Goal: Transaction & Acquisition: Download file/media

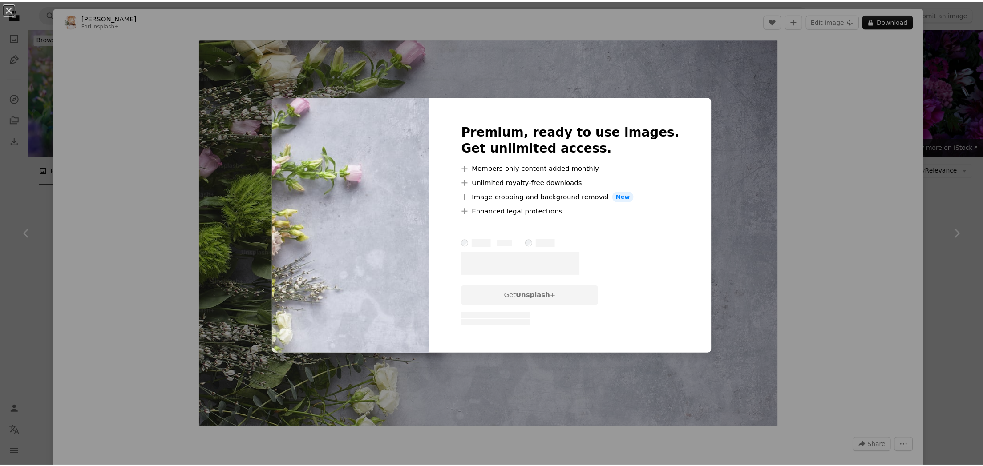
scroll to position [876, 0]
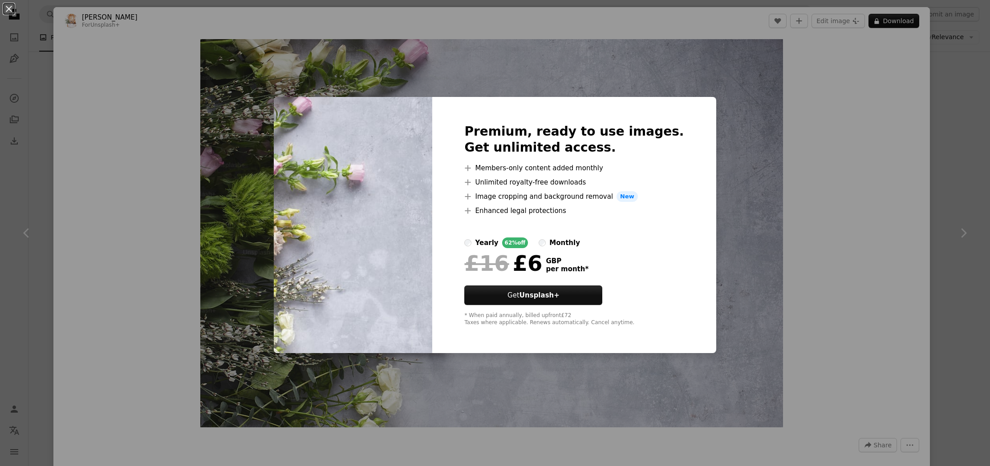
click at [894, 25] on div "An X shape Premium, ready to use images. Get unlimited access. A plus sign Memb…" at bounding box center [495, 233] width 990 height 466
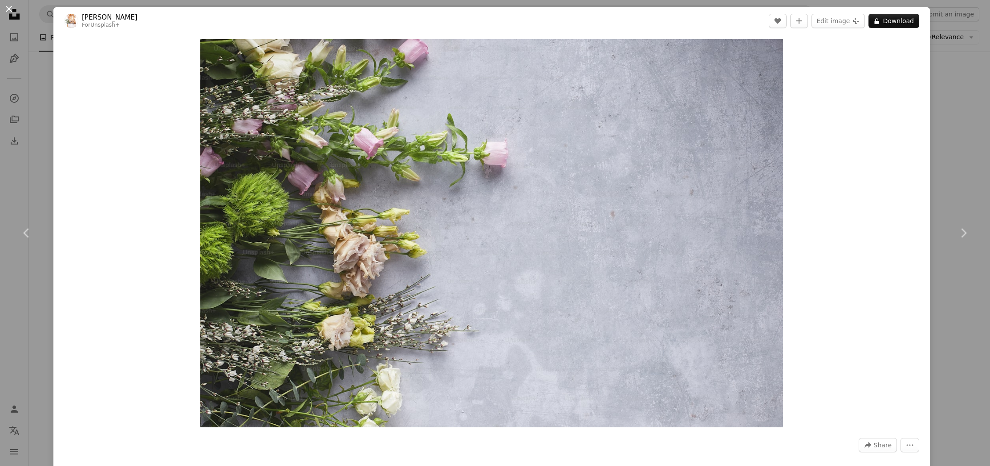
click at [8, 11] on button "An X shape" at bounding box center [9, 9] width 11 height 11
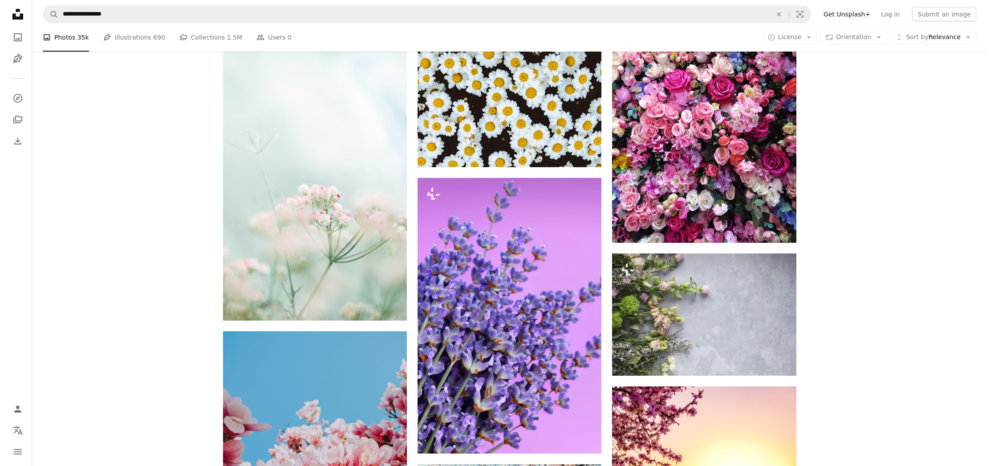
scroll to position [763, 0]
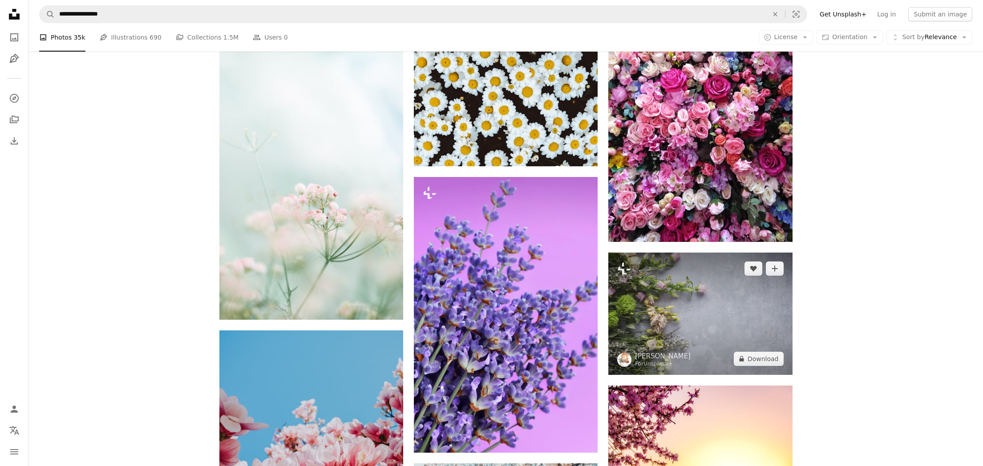
click at [698, 318] on img at bounding box center [700, 314] width 184 height 122
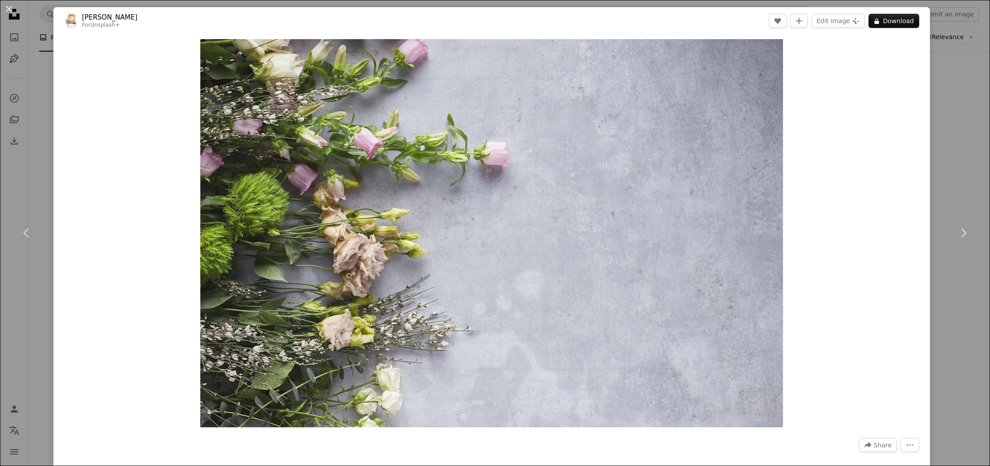
click at [119, 17] on link "[PERSON_NAME]" at bounding box center [110, 17] width 56 height 9
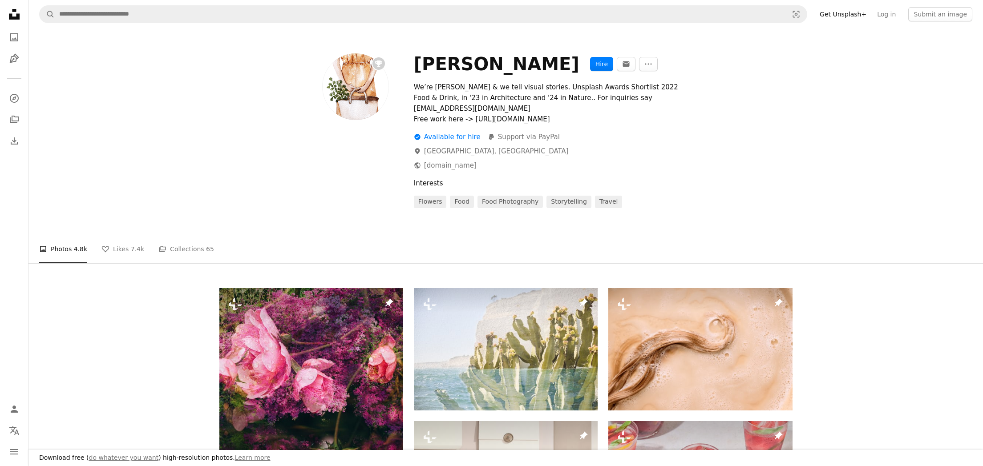
drag, startPoint x: 417, startPoint y: 63, endPoint x: 524, endPoint y: 66, distance: 107.8
click at [524, 66] on div "[PERSON_NAME]" at bounding box center [497, 63] width 166 height 21
copy div "[PERSON_NAME]"
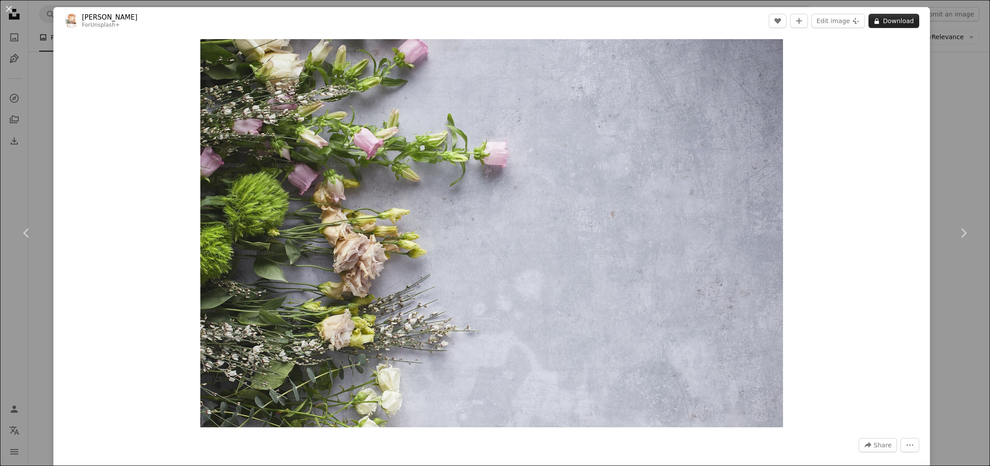
click at [889, 19] on button "A lock Download" at bounding box center [893, 21] width 51 height 14
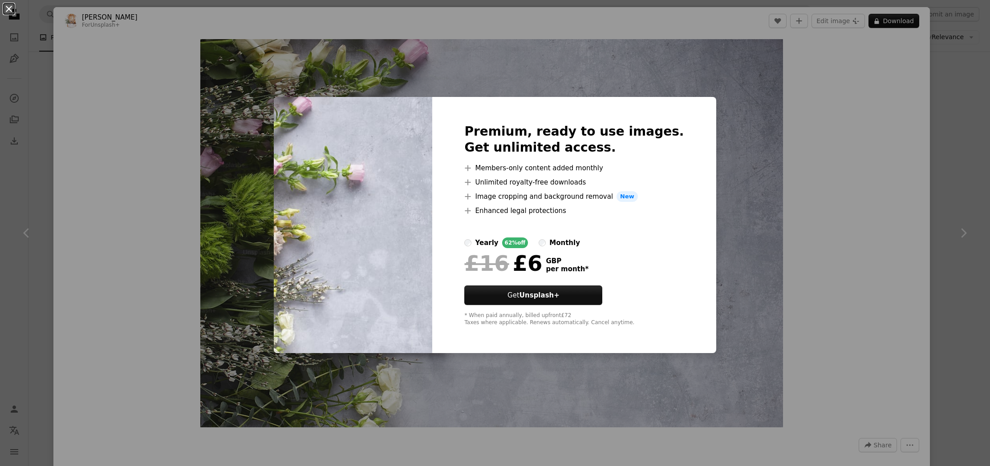
click at [10, 9] on button "An X shape" at bounding box center [9, 9] width 11 height 11
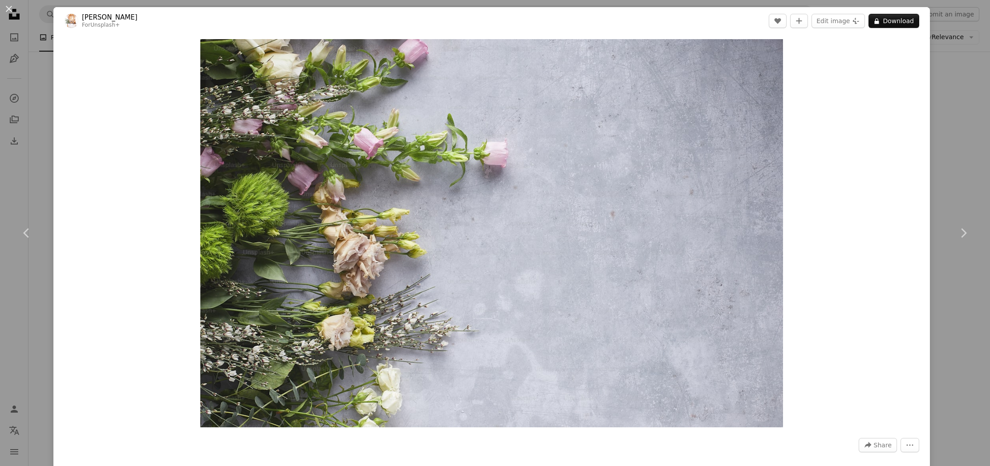
click at [10, 9] on button "An X shape" at bounding box center [9, 9] width 11 height 11
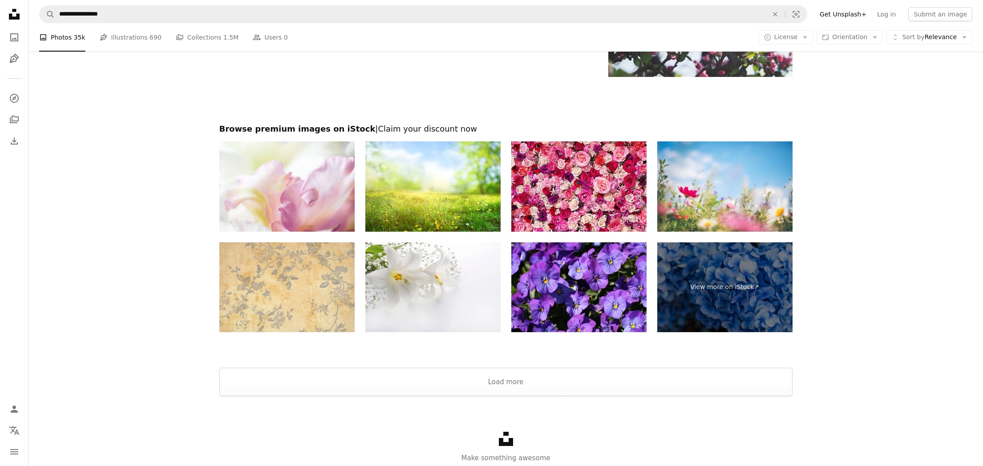
scroll to position [1922, 0]
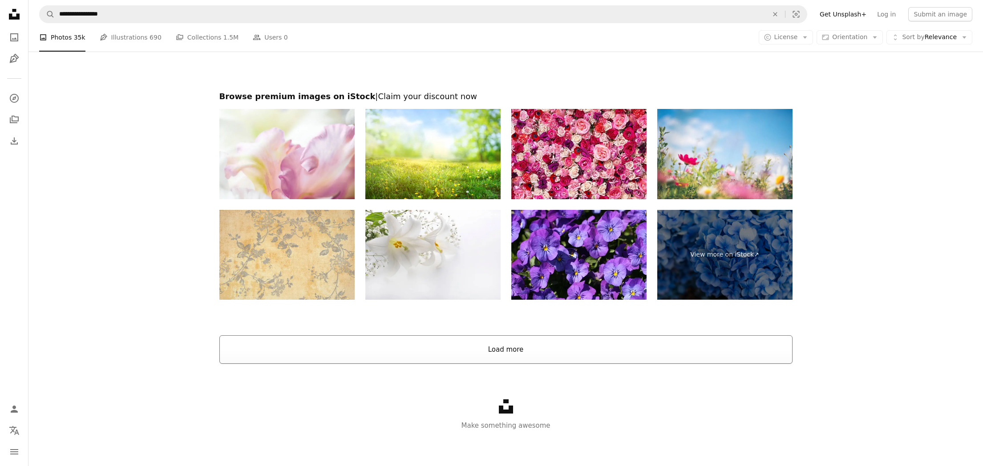
click at [544, 349] on button "Load more" at bounding box center [505, 350] width 573 height 28
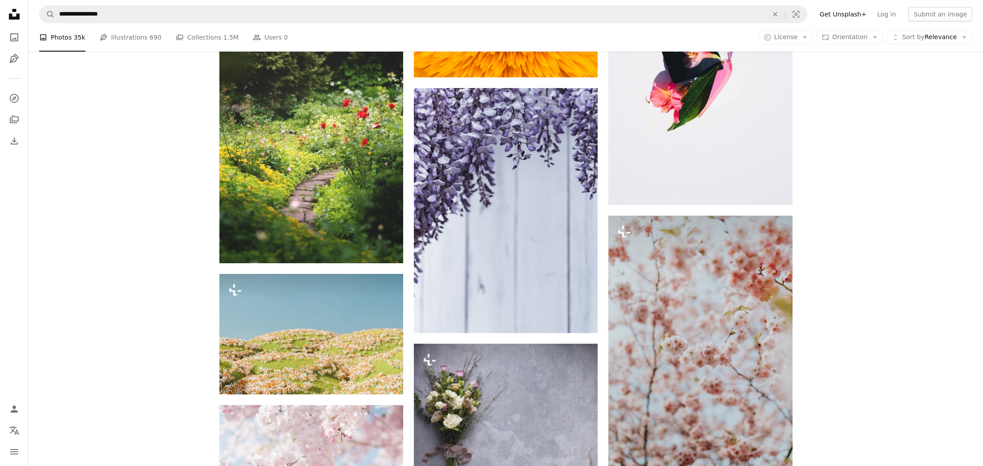
scroll to position [6305, 0]
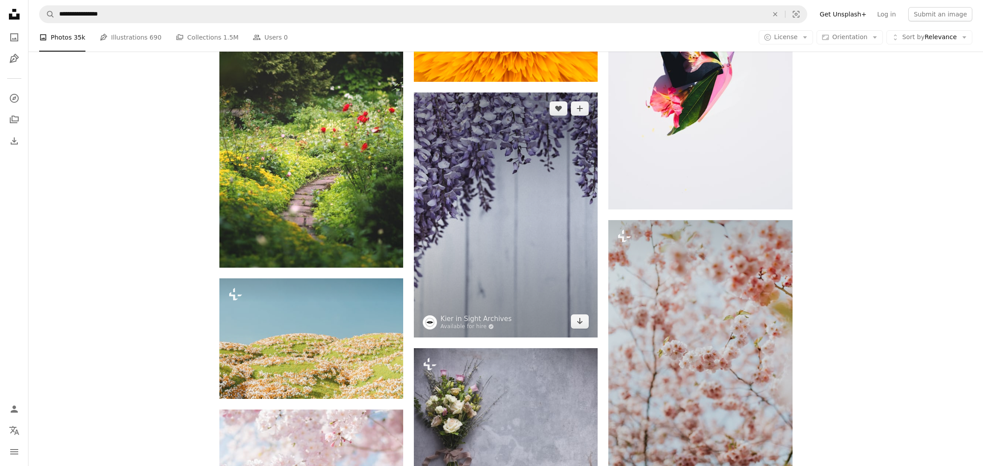
click at [490, 264] on img at bounding box center [506, 215] width 184 height 245
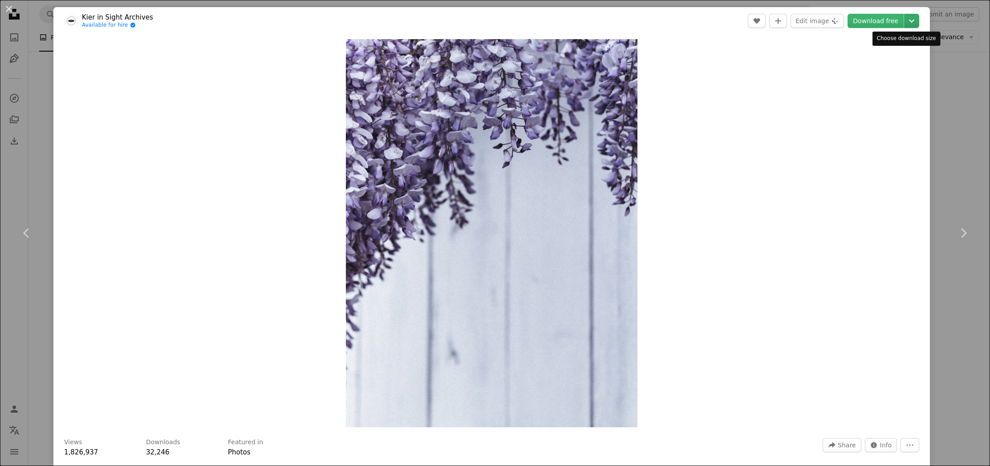
click at [905, 20] on icon "Chevron down" at bounding box center [911, 21] width 14 height 11
click at [858, 96] on span "Original Size" at bounding box center [844, 98] width 39 height 7
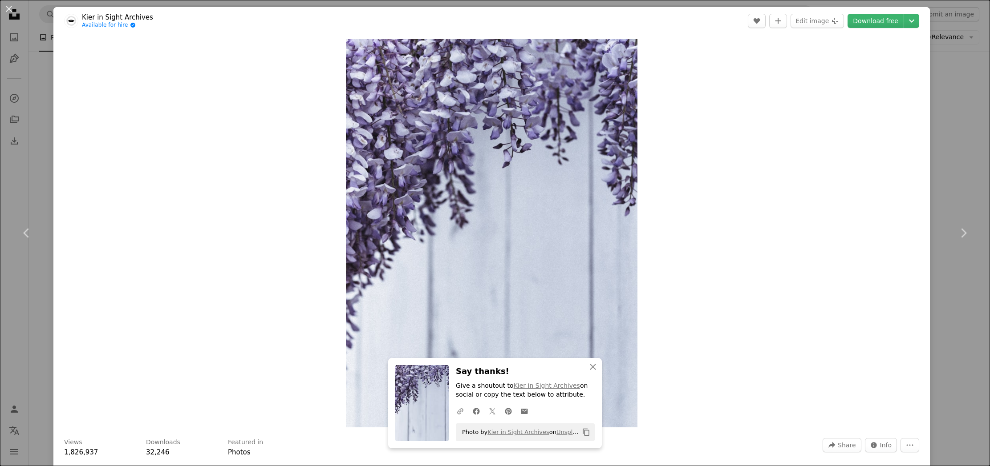
click at [10, 8] on button "An X shape" at bounding box center [9, 9] width 11 height 11
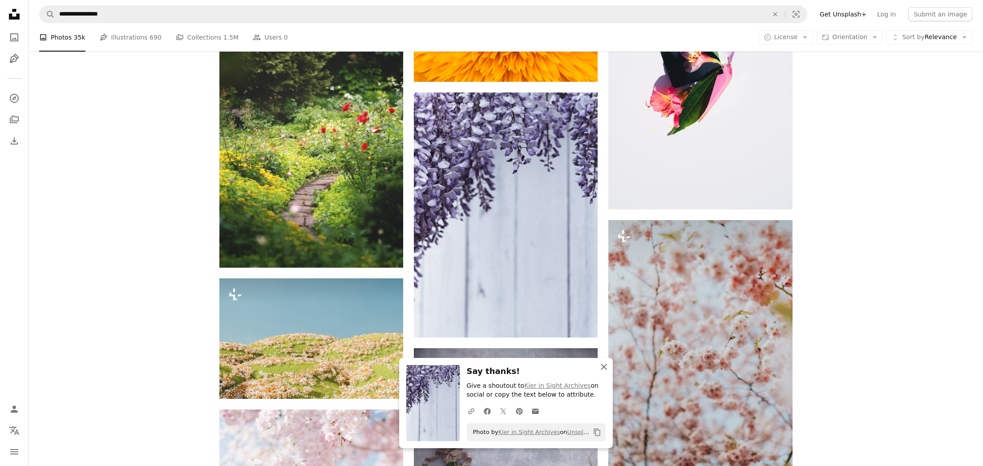
click at [603, 367] on icon "button" at bounding box center [604, 367] width 6 height 6
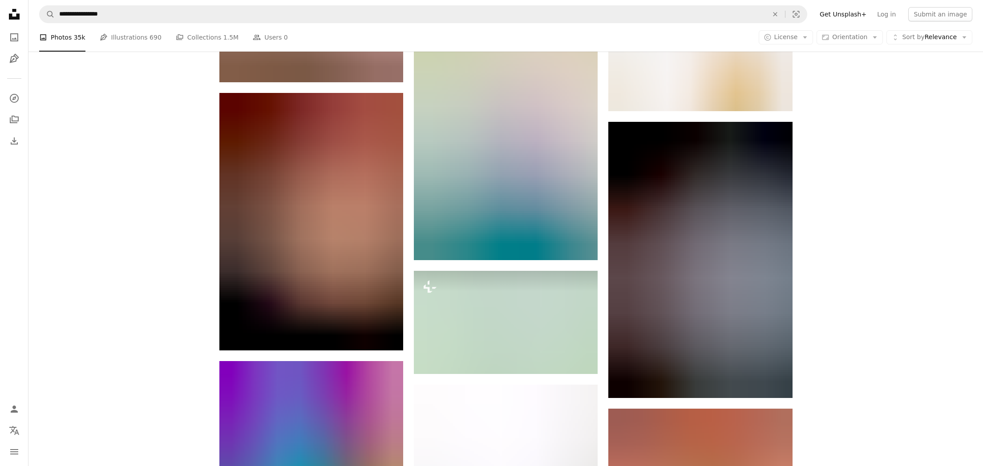
scroll to position [7678, 0]
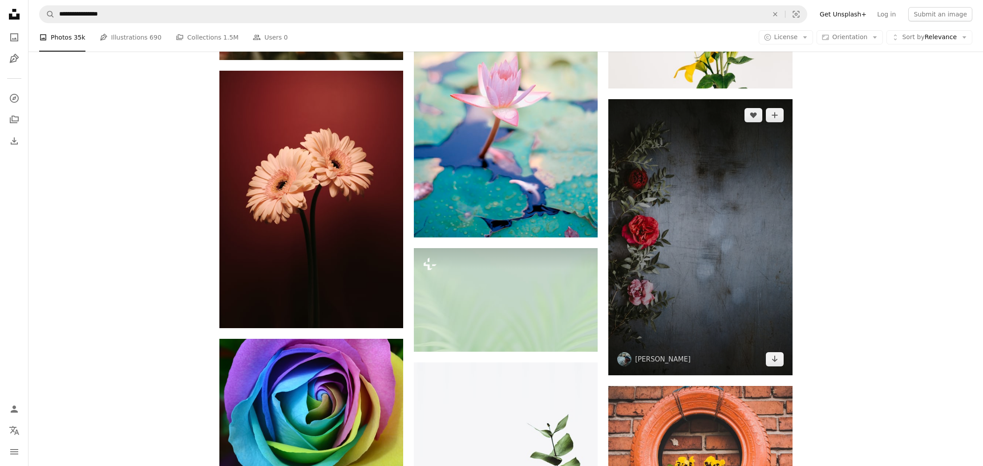
click at [732, 269] on img at bounding box center [700, 237] width 184 height 276
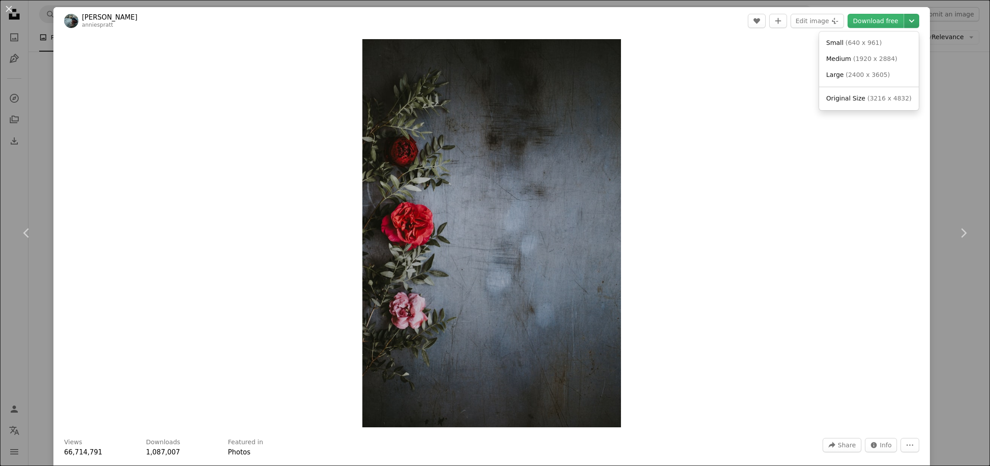
click at [909, 20] on icon "Choose download size" at bounding box center [911, 21] width 5 height 3
click at [864, 100] on span "Original Size ( 3216 x 4832 )" at bounding box center [868, 98] width 85 height 9
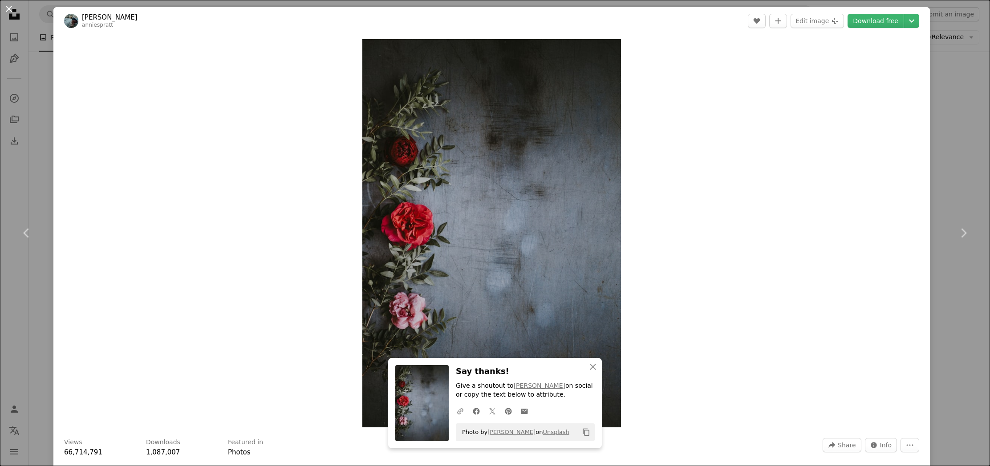
click at [10, 9] on button "An X shape" at bounding box center [9, 9] width 11 height 11
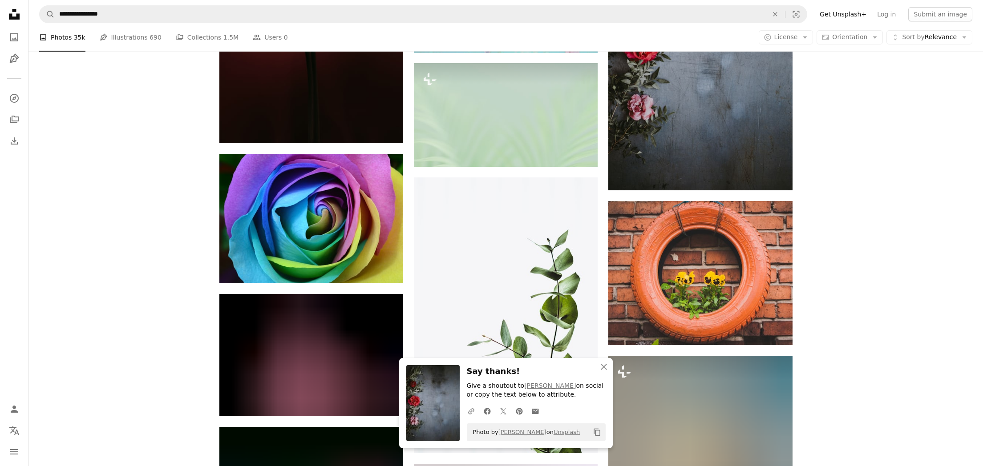
scroll to position [7965, 0]
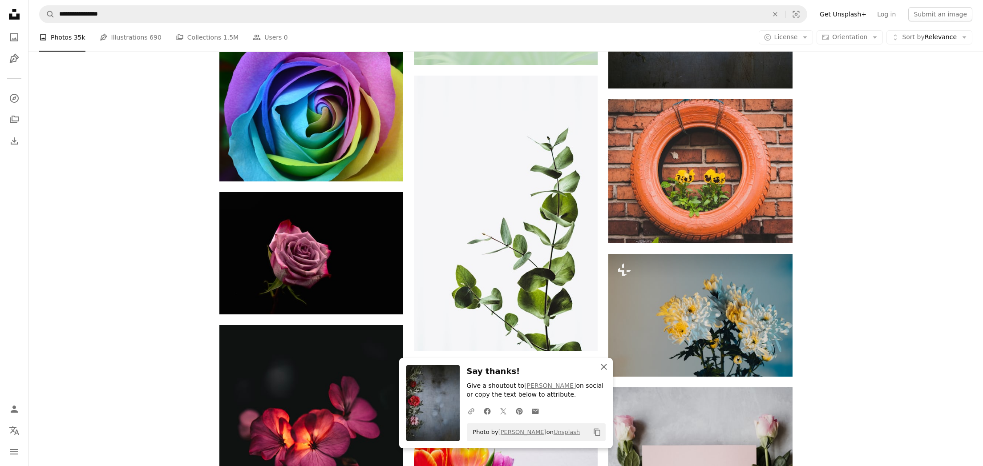
click at [604, 366] on icon "button" at bounding box center [604, 367] width 6 height 6
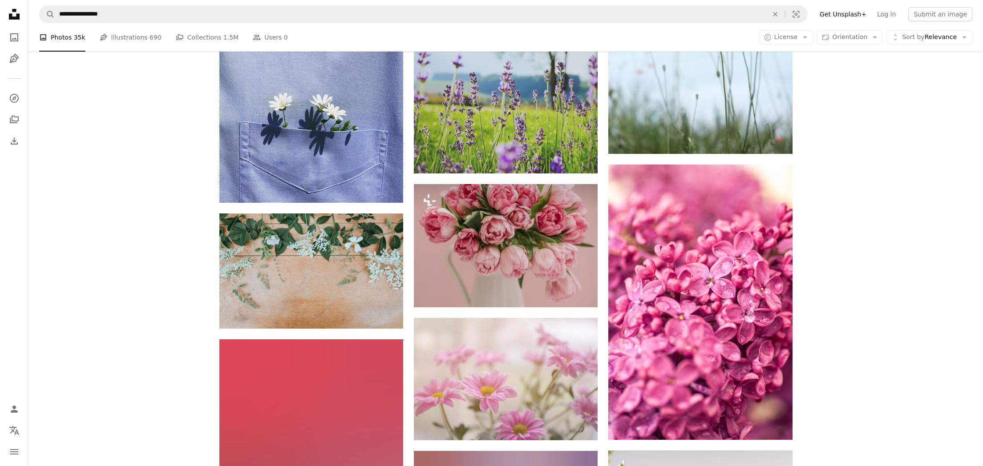
scroll to position [10174, 0]
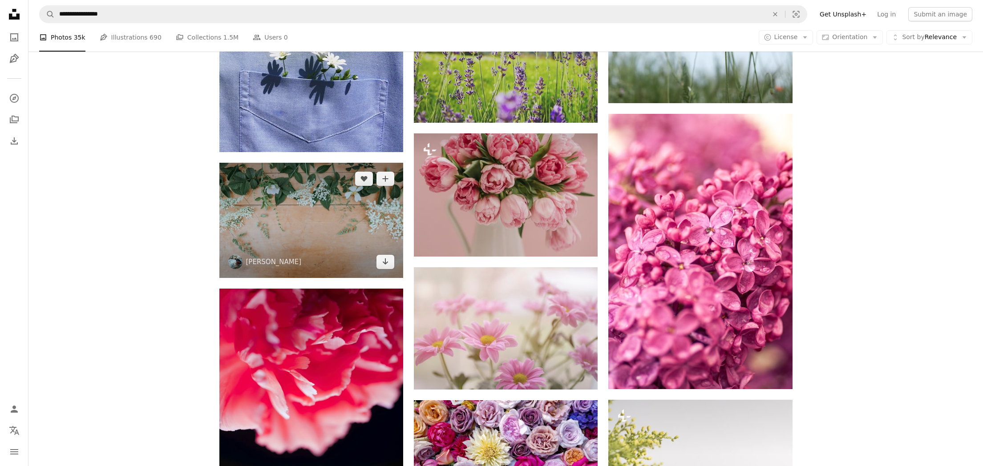
click at [328, 247] on img at bounding box center [311, 220] width 184 height 115
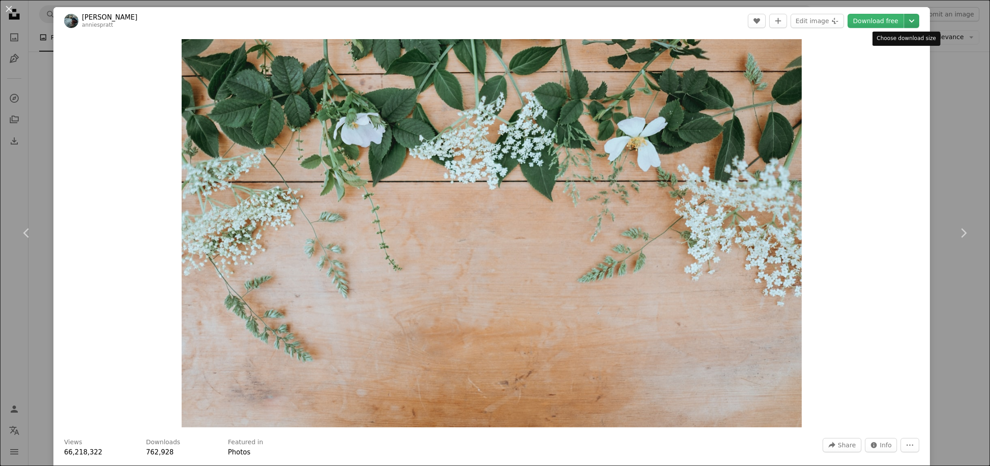
click at [904, 19] on icon "Chevron down" at bounding box center [911, 21] width 14 height 11
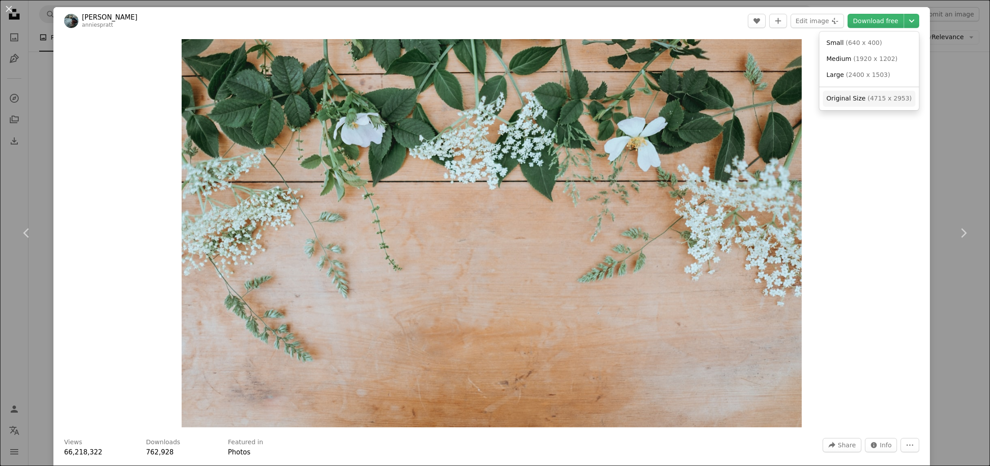
click at [852, 99] on span "Original Size" at bounding box center [846, 98] width 39 height 7
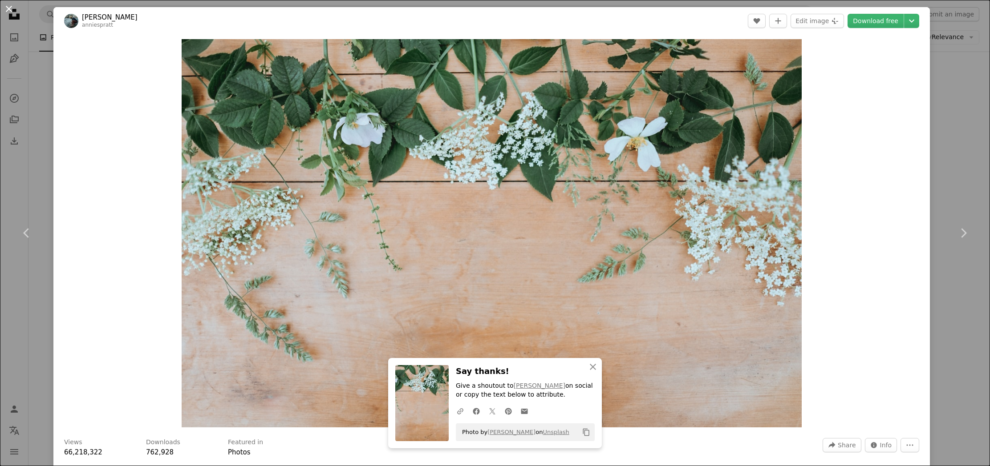
click at [8, 7] on button "An X shape" at bounding box center [9, 9] width 11 height 11
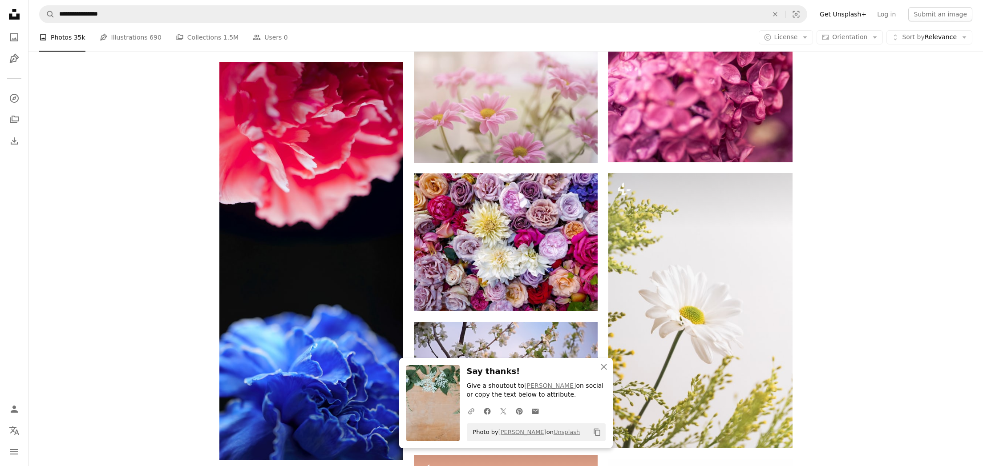
scroll to position [10395, 0]
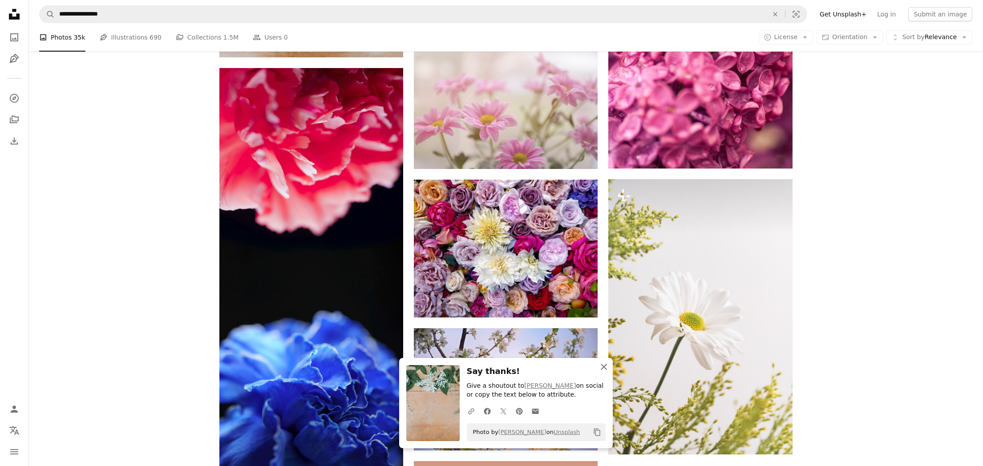
click at [605, 365] on icon "button" at bounding box center [604, 367] width 6 height 6
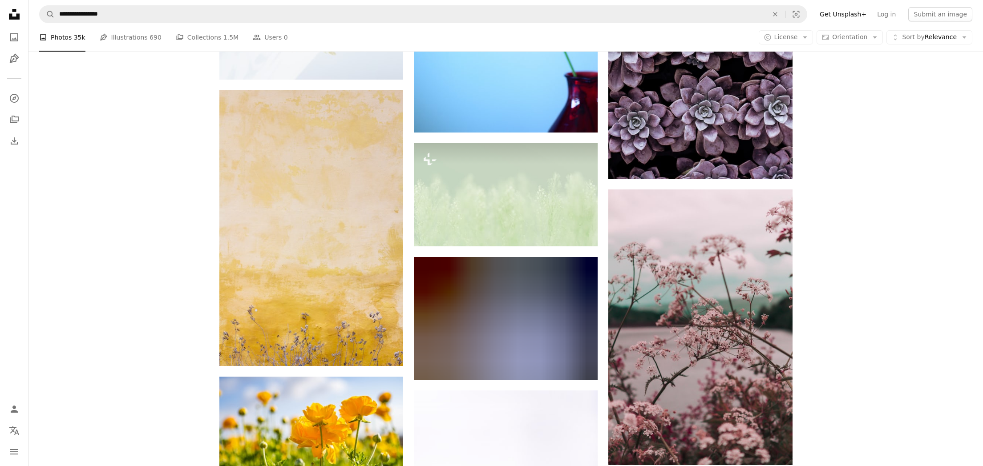
scroll to position [11821, 0]
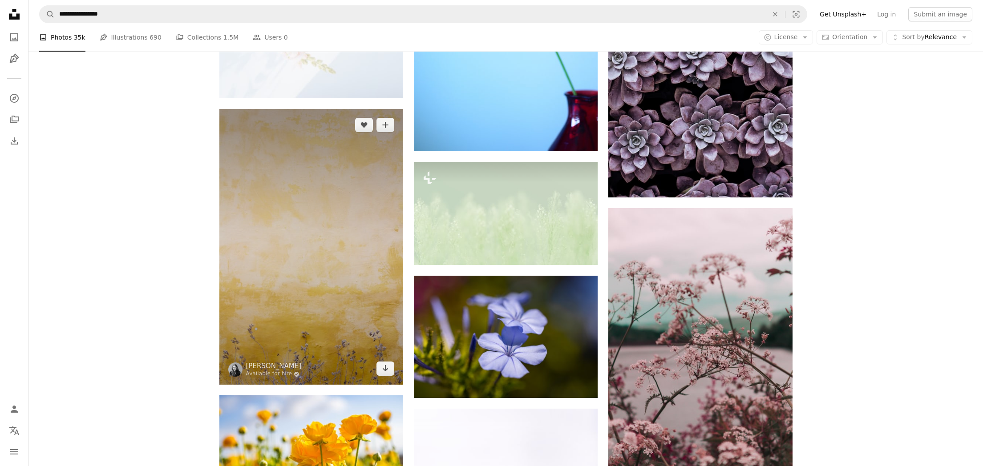
click at [357, 276] on img at bounding box center [311, 247] width 184 height 276
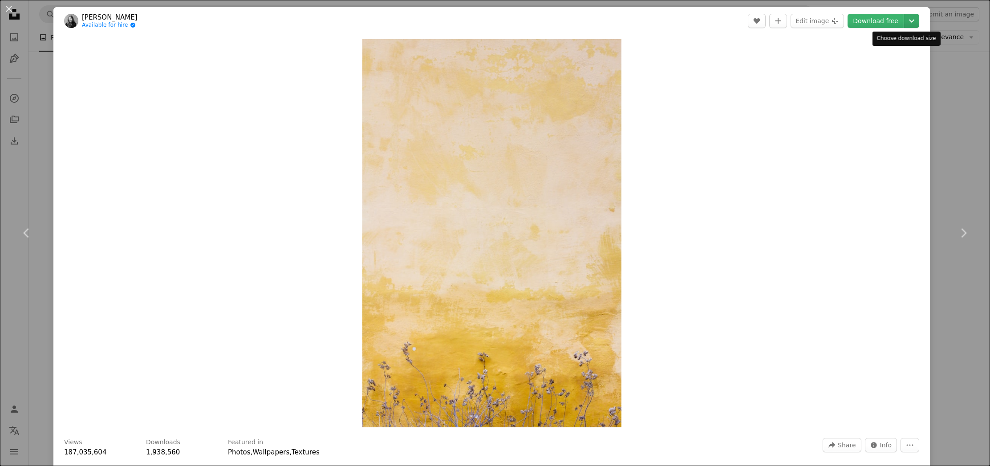
click at [904, 20] on icon "Chevron down" at bounding box center [911, 21] width 14 height 11
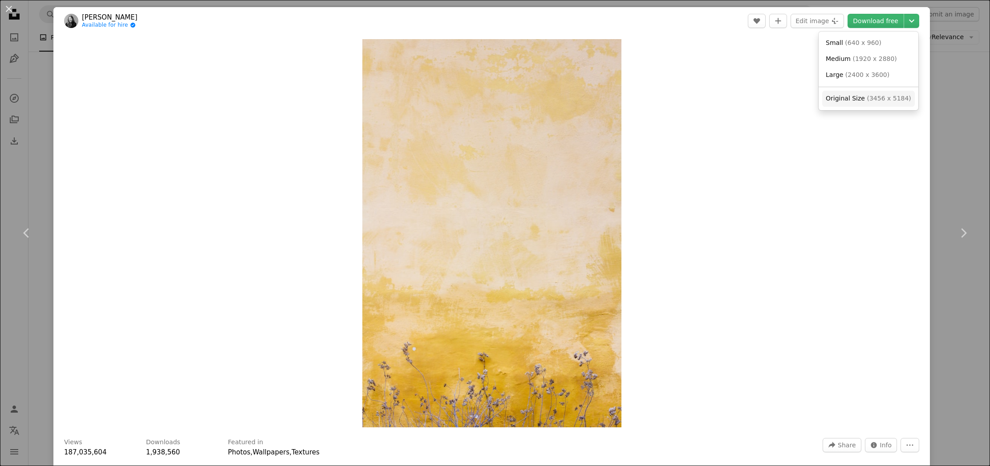
click at [861, 99] on span "Original Size" at bounding box center [845, 98] width 39 height 7
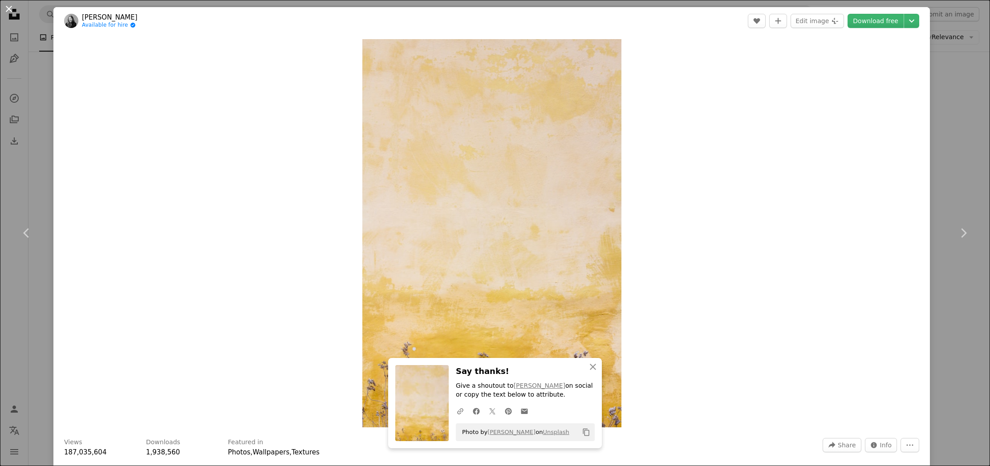
click at [8, 8] on button "An X shape" at bounding box center [9, 9] width 11 height 11
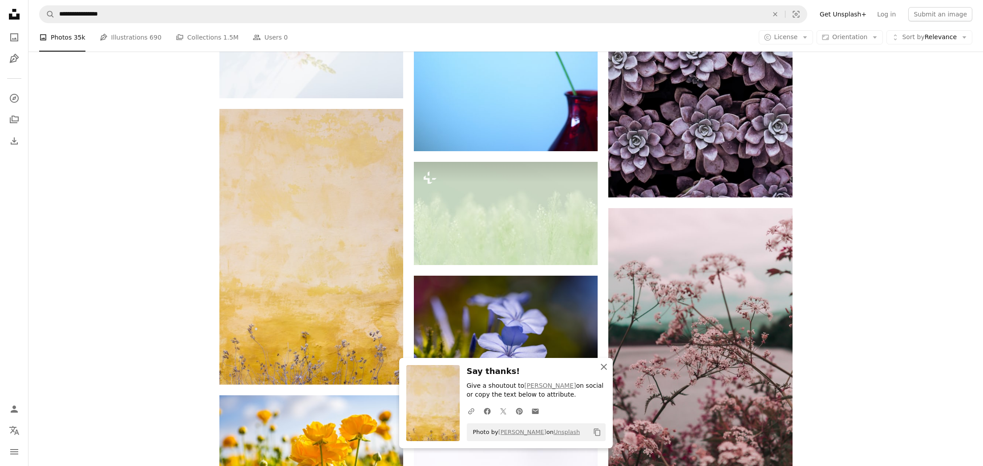
click at [604, 365] on icon "An X shape" at bounding box center [604, 367] width 11 height 11
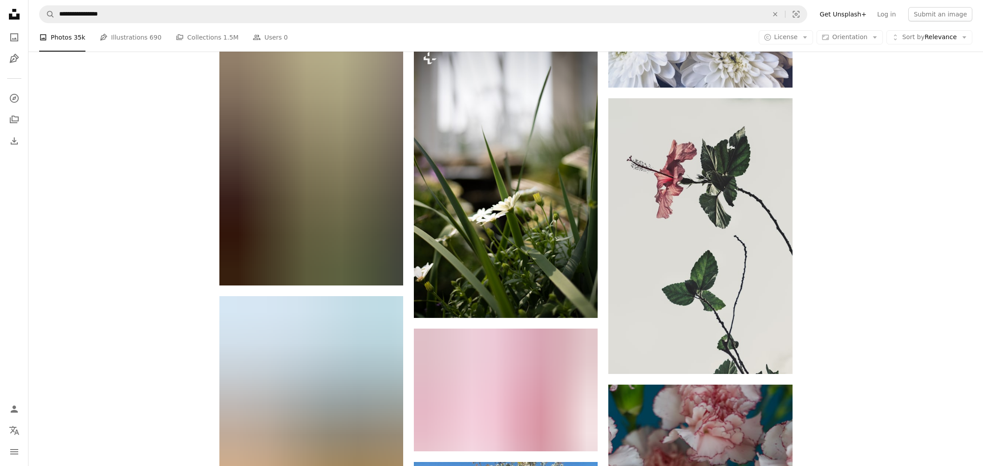
scroll to position [12495, 0]
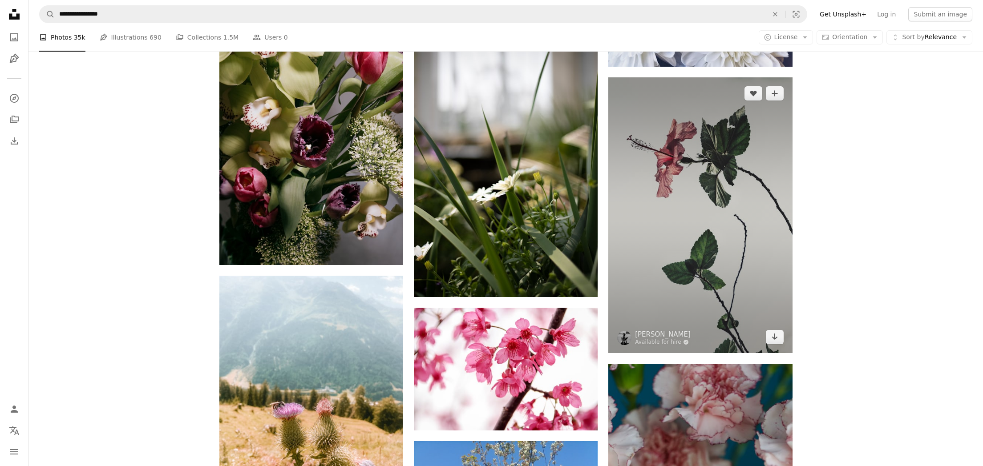
click at [718, 253] on img at bounding box center [700, 215] width 184 height 276
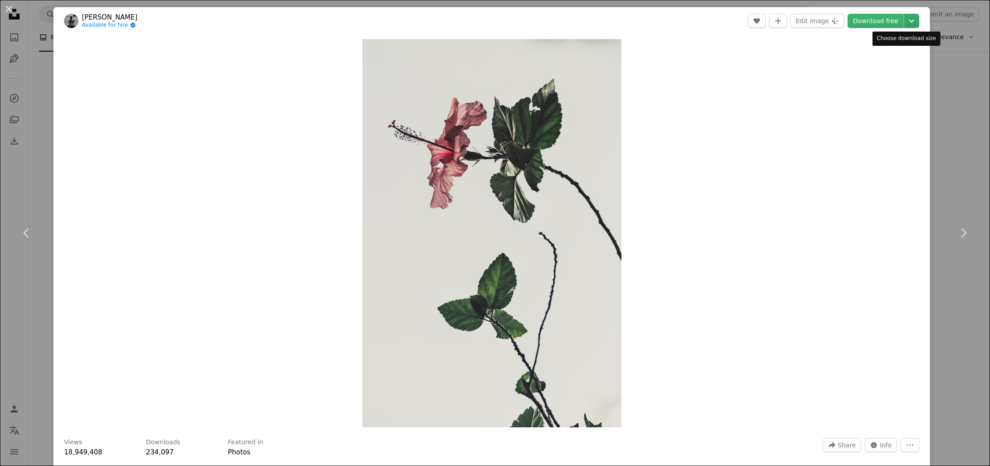
click at [904, 20] on icon "Chevron down" at bounding box center [911, 21] width 14 height 11
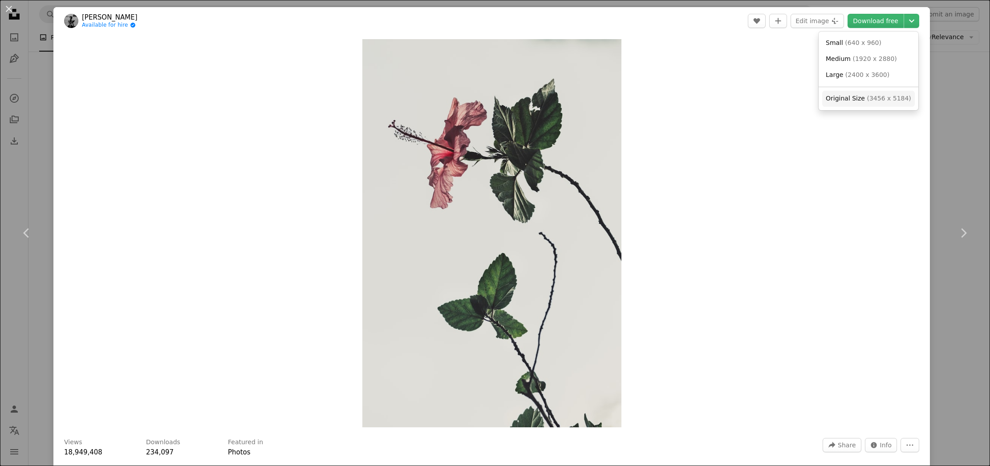
click at [844, 97] on span "Original Size" at bounding box center [845, 98] width 39 height 7
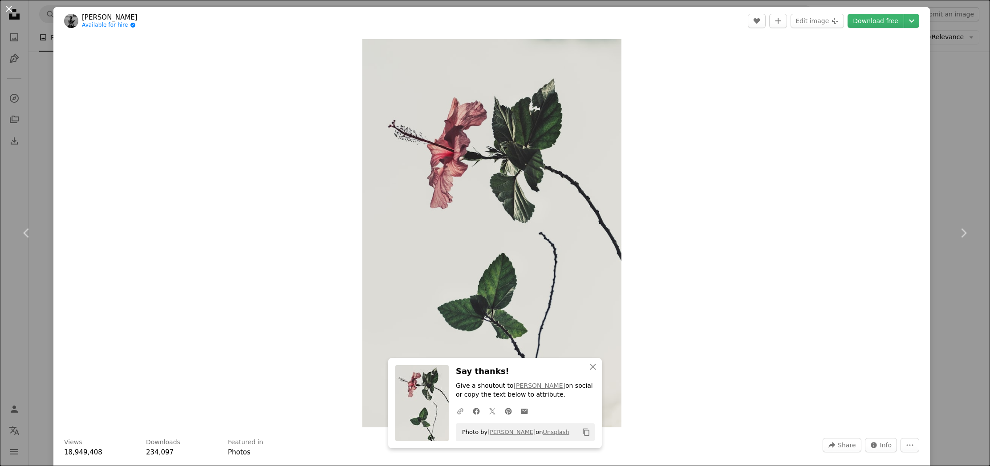
click at [8, 8] on button "An X shape" at bounding box center [9, 9] width 11 height 11
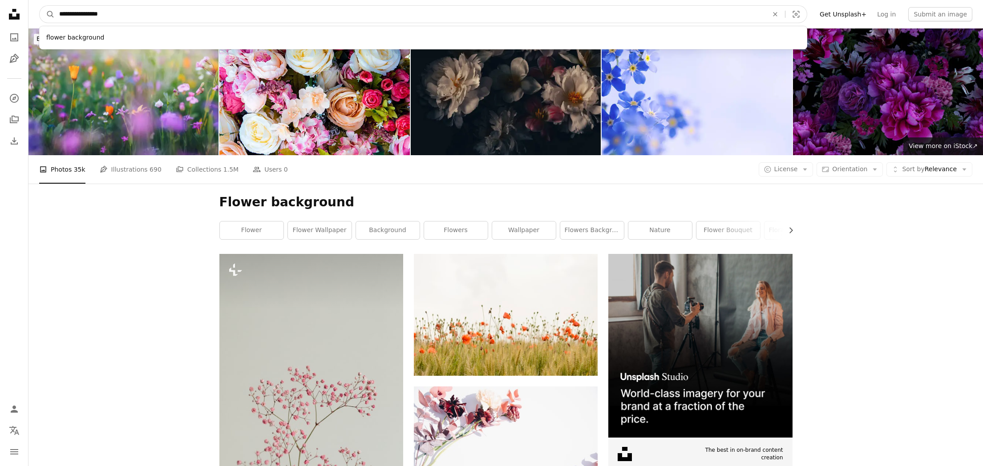
drag, startPoint x: 114, startPoint y: 14, endPoint x: 102, endPoint y: 5, distance: 14.9
click at [102, 5] on form "**********" at bounding box center [423, 14] width 768 height 18
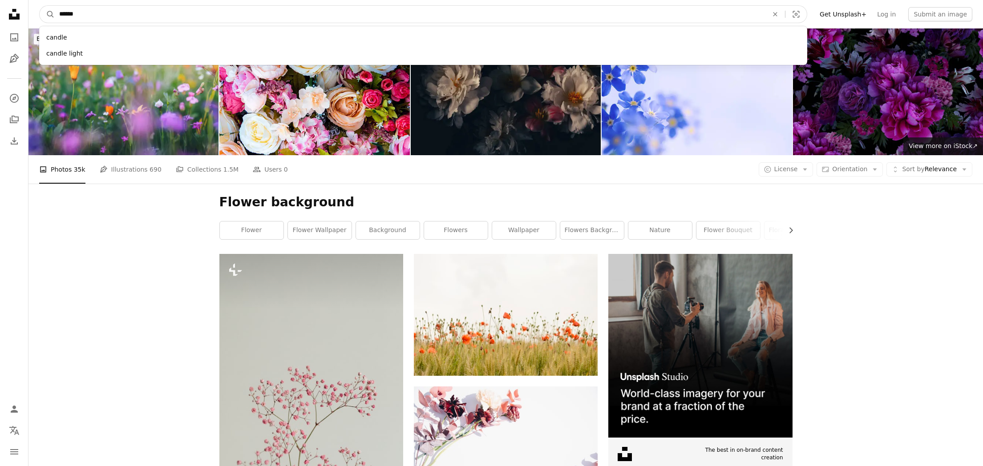
type input "*******"
click button "A magnifying glass" at bounding box center [47, 14] width 15 height 17
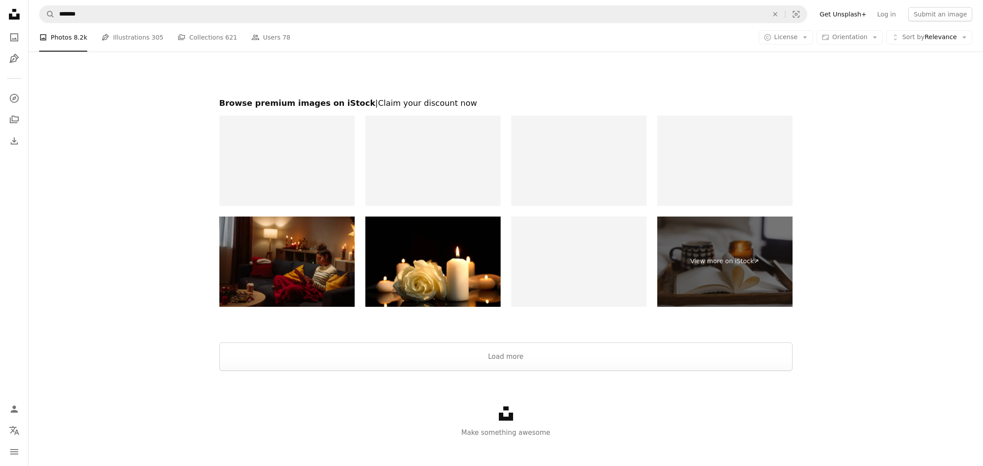
scroll to position [1818, 0]
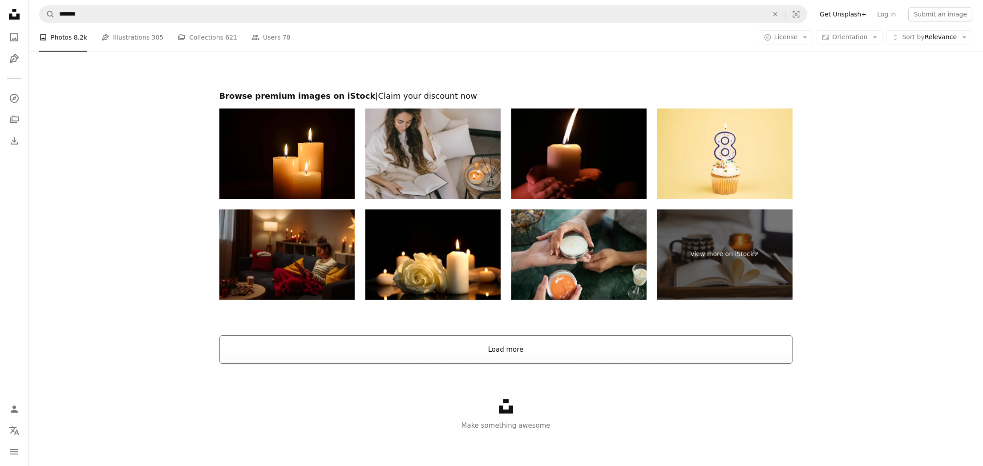
click at [527, 348] on button "Load more" at bounding box center [505, 350] width 573 height 28
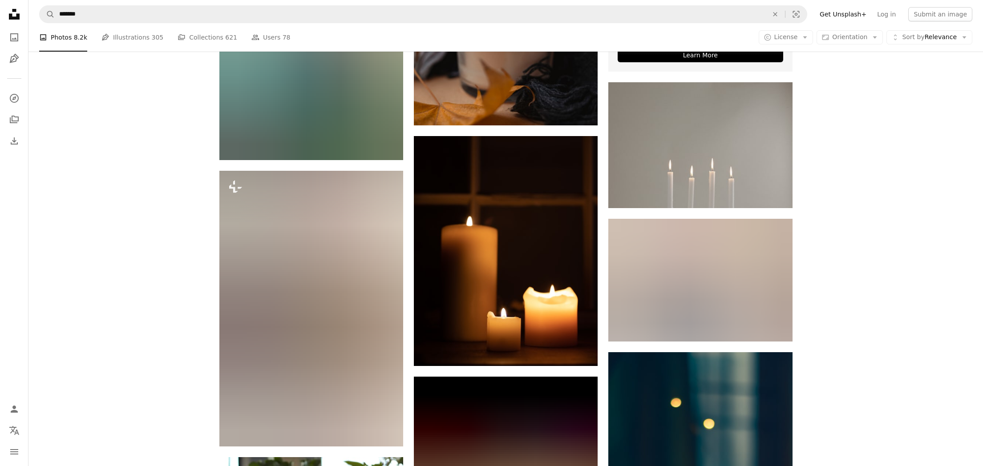
scroll to position [4893, 0]
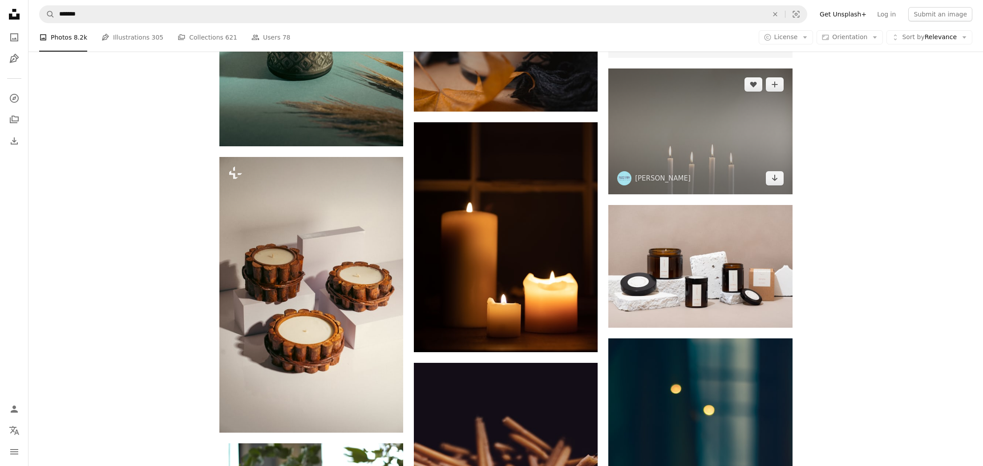
click at [744, 153] on img at bounding box center [700, 132] width 184 height 126
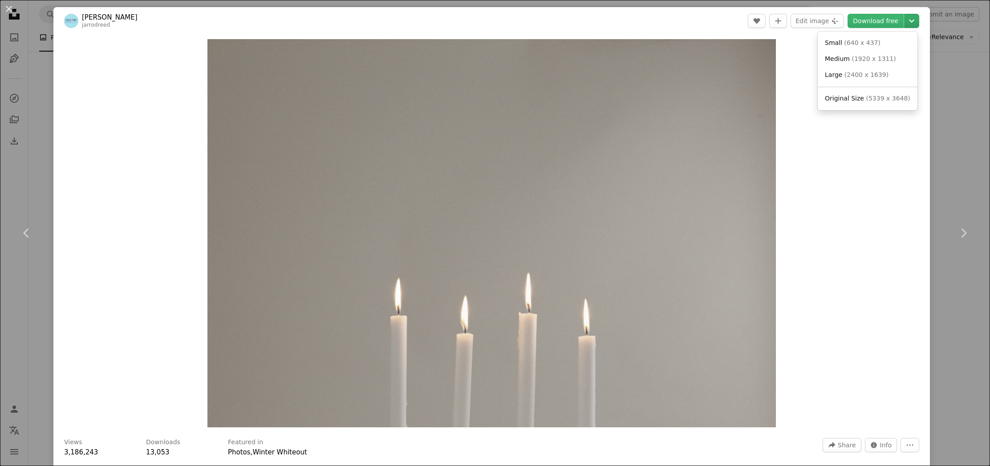
click at [908, 20] on icon "Chevron down" at bounding box center [911, 21] width 14 height 11
click at [843, 98] on span "Original Size" at bounding box center [844, 98] width 39 height 7
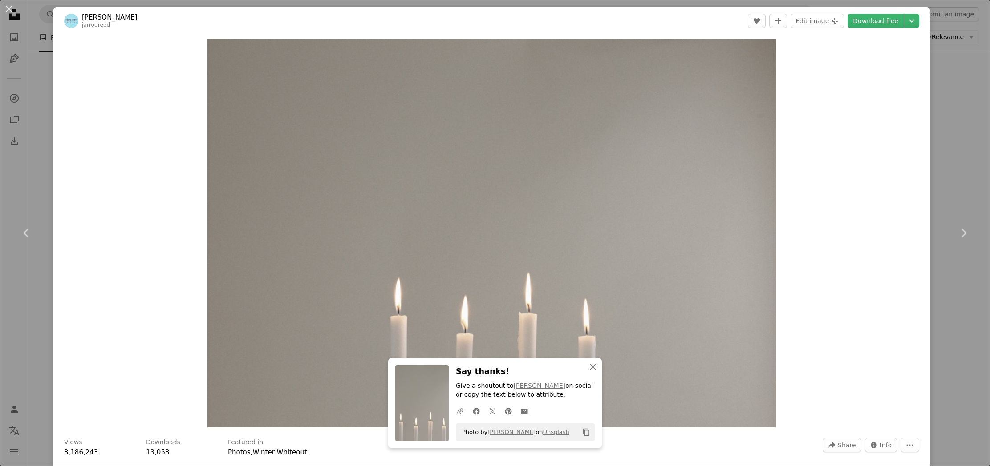
click at [590, 366] on icon "button" at bounding box center [593, 367] width 6 height 6
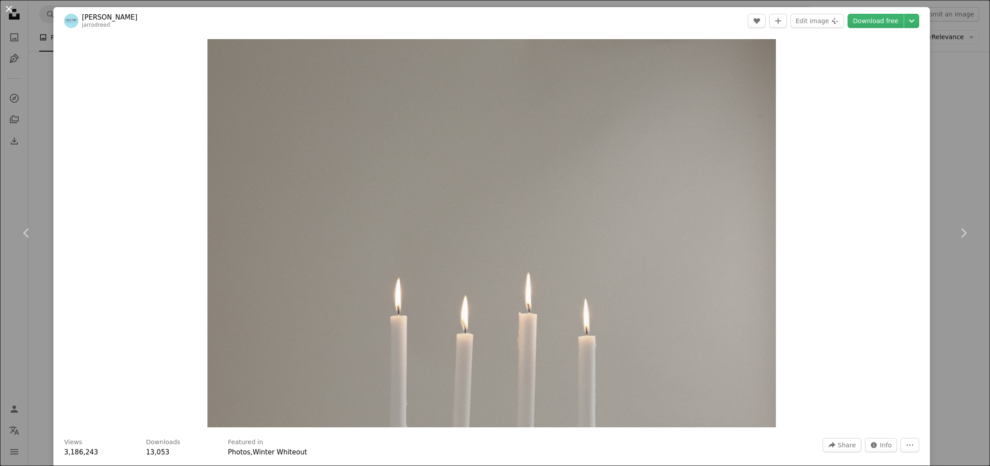
click at [9, 8] on button "An X shape" at bounding box center [9, 9] width 11 height 11
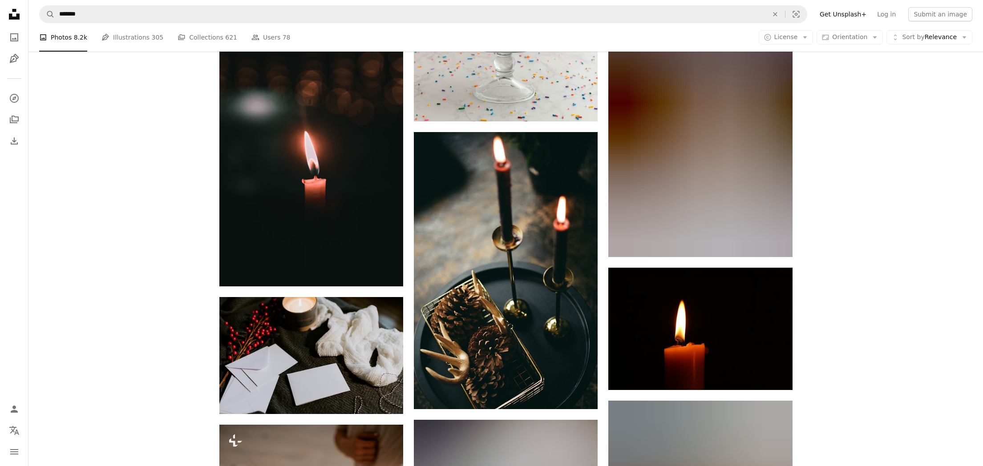
scroll to position [7914, 0]
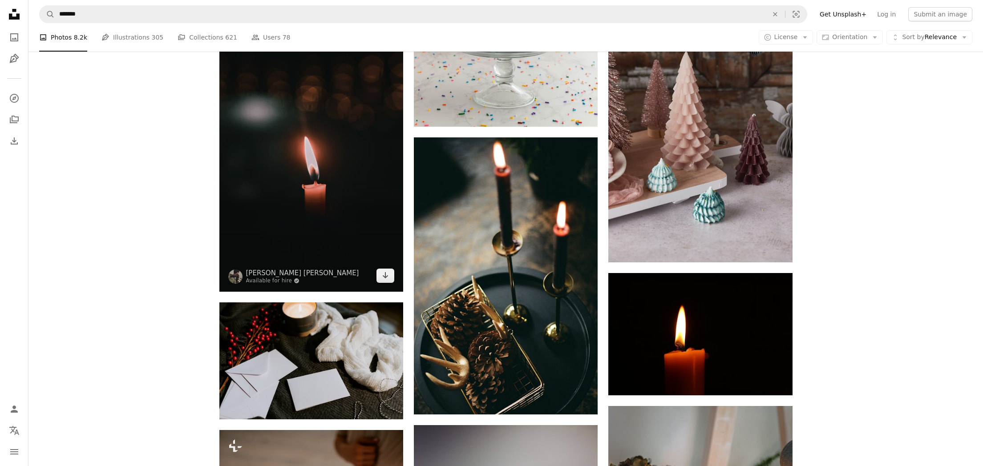
click at [341, 210] on img at bounding box center [311, 154] width 184 height 276
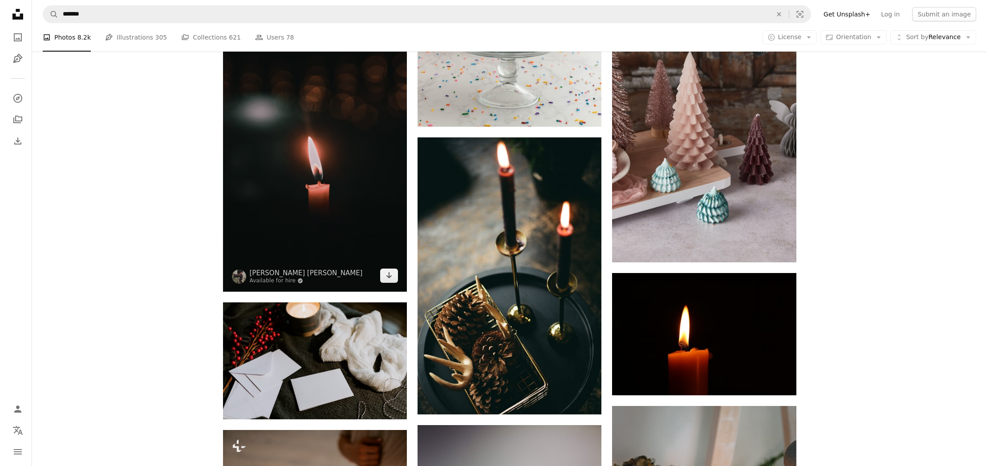
scroll to position [7916, 0]
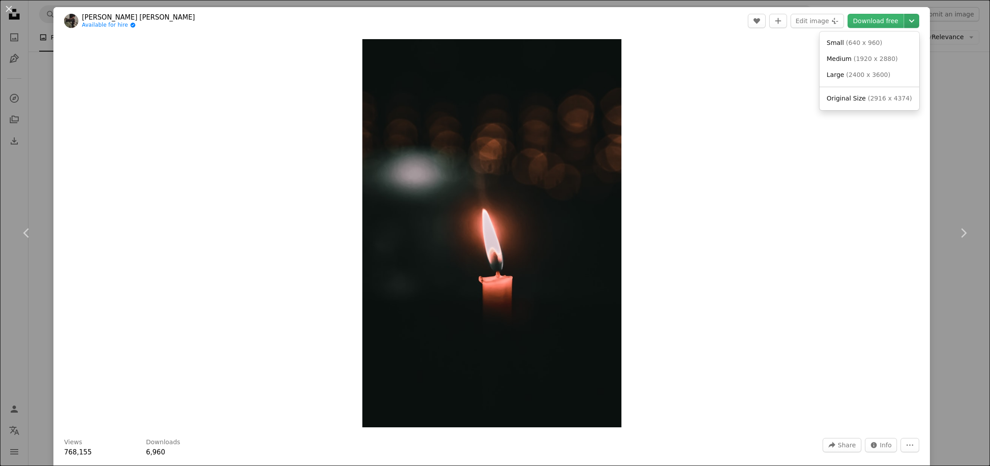
click at [905, 19] on icon "Chevron down" at bounding box center [911, 21] width 14 height 11
click at [860, 99] on span "Original Size" at bounding box center [846, 98] width 39 height 7
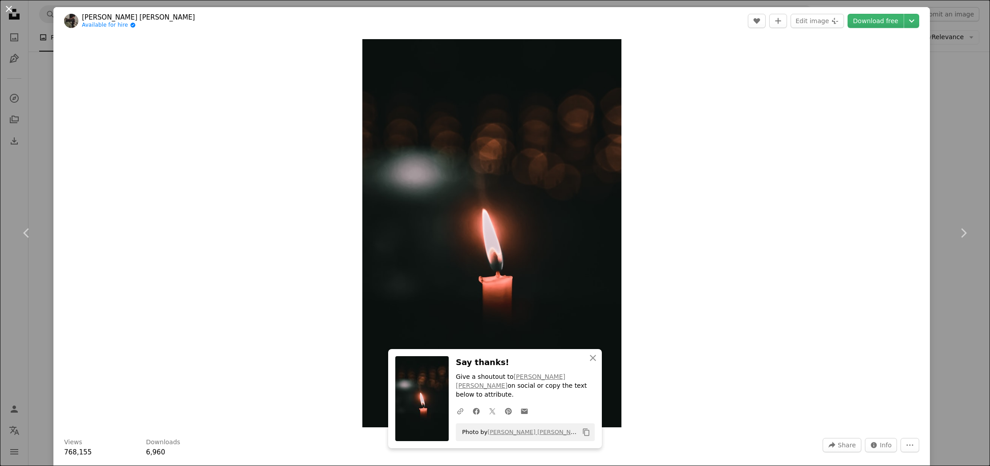
click at [9, 8] on button "An X shape" at bounding box center [9, 9] width 11 height 11
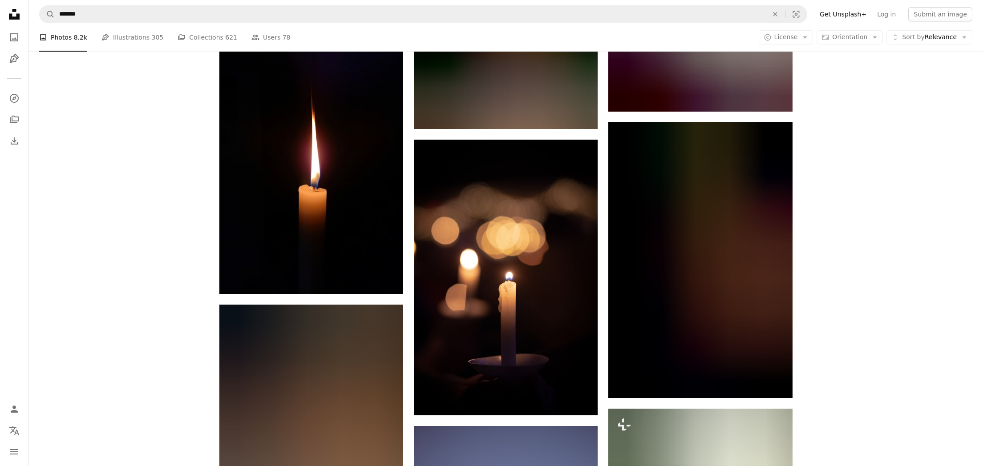
scroll to position [6855, 0]
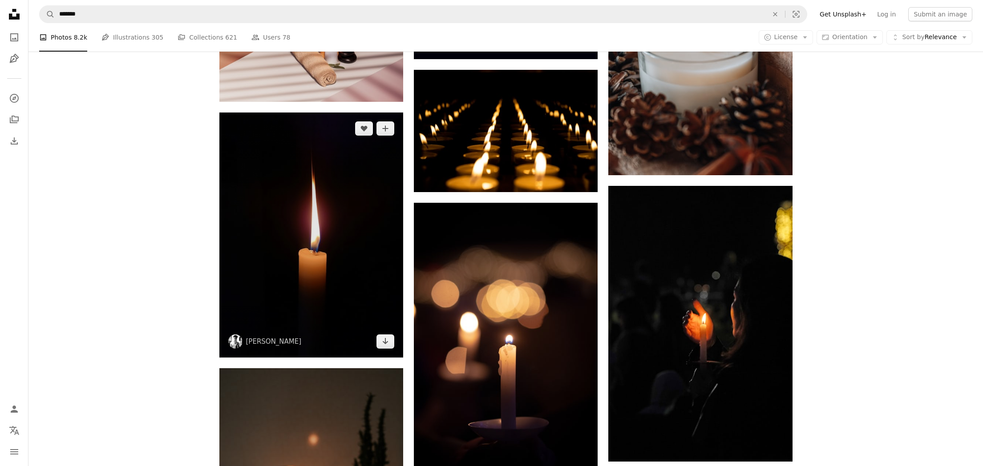
click at [349, 289] on img at bounding box center [311, 235] width 184 height 245
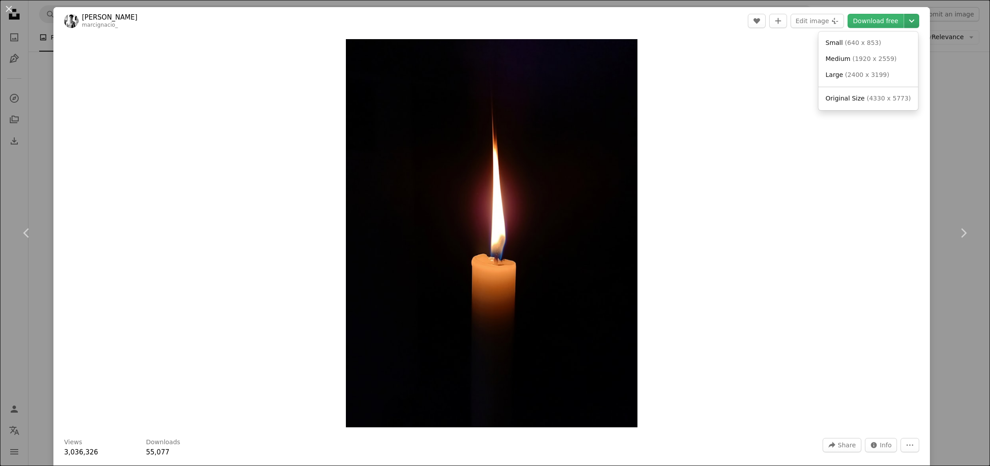
click at [905, 20] on icon "Chevron down" at bounding box center [911, 21] width 14 height 11
click at [860, 99] on span "Original Size" at bounding box center [845, 98] width 39 height 7
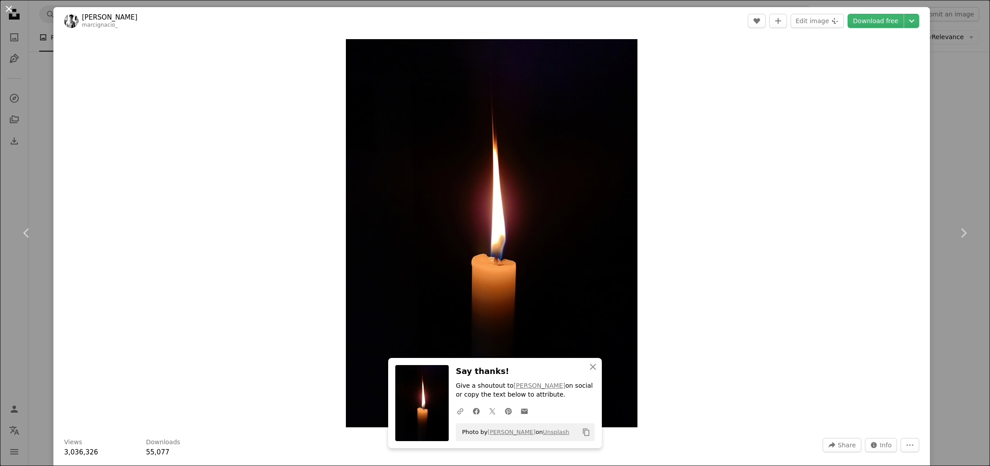
click at [11, 9] on button "An X shape" at bounding box center [9, 9] width 11 height 11
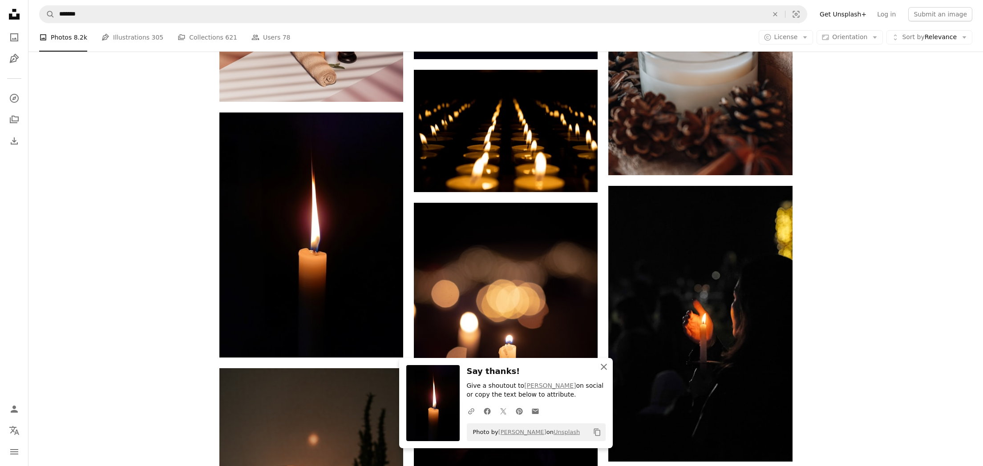
click at [605, 368] on icon "button" at bounding box center [604, 367] width 6 height 6
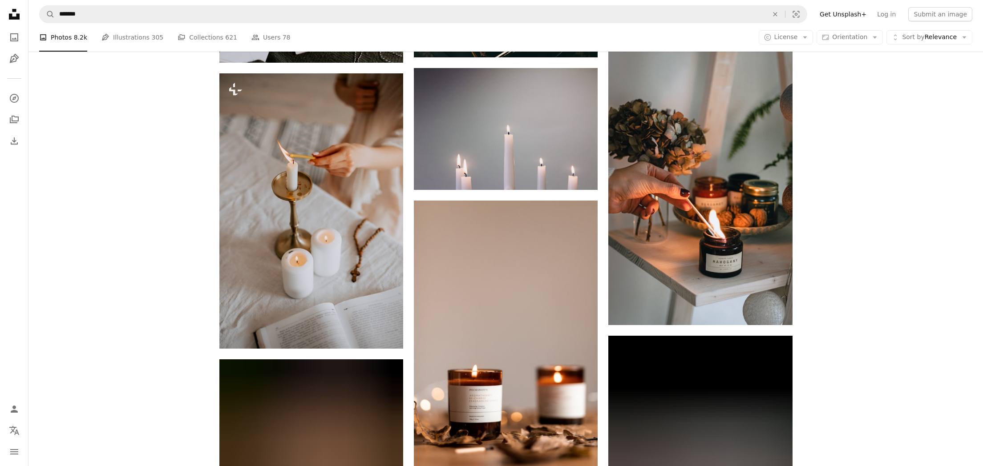
scroll to position [8277, 0]
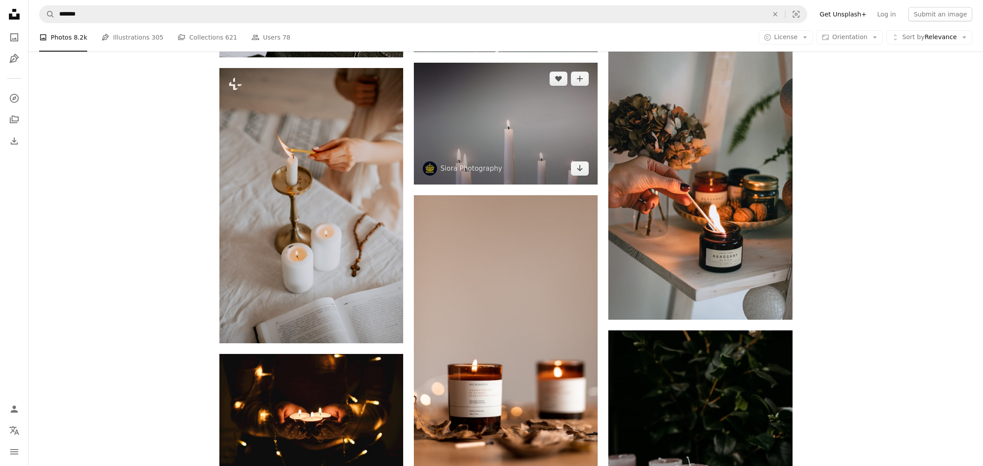
click at [523, 132] on img at bounding box center [506, 124] width 184 height 122
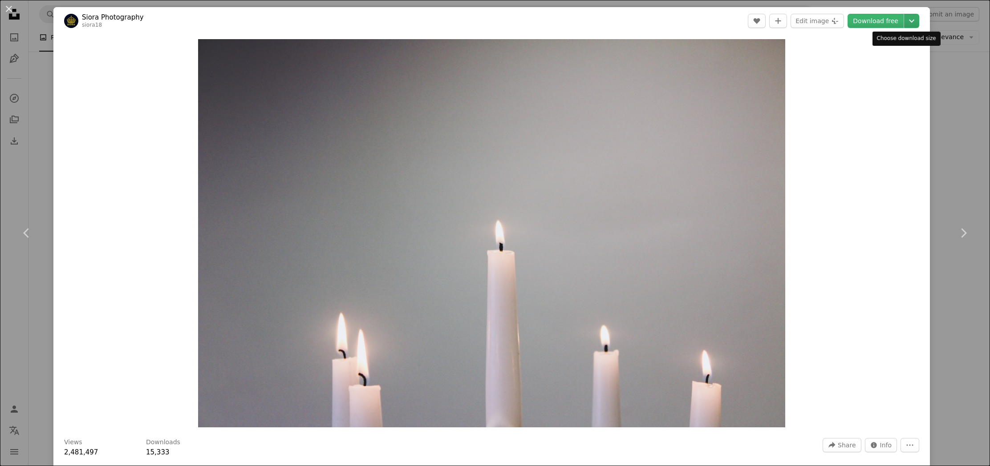
click at [909, 21] on icon "Choose download size" at bounding box center [911, 21] width 5 height 3
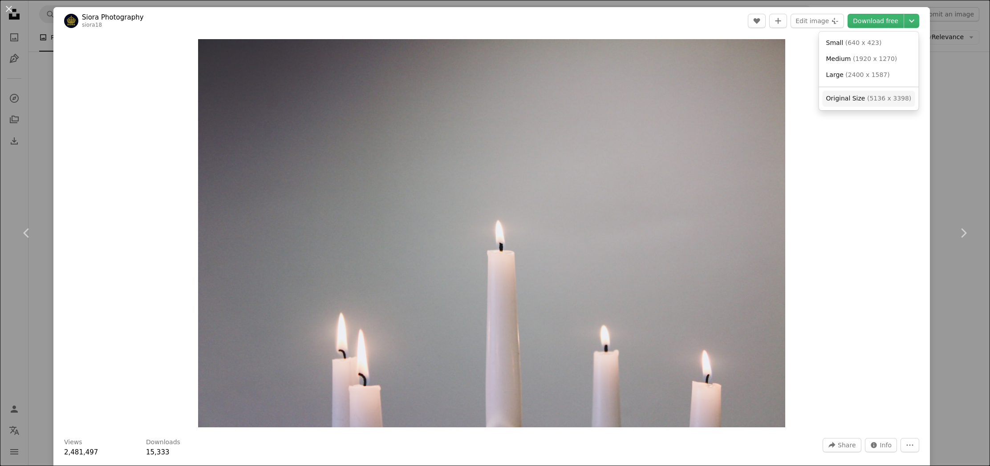
click at [859, 100] on span "Original Size" at bounding box center [845, 98] width 39 height 7
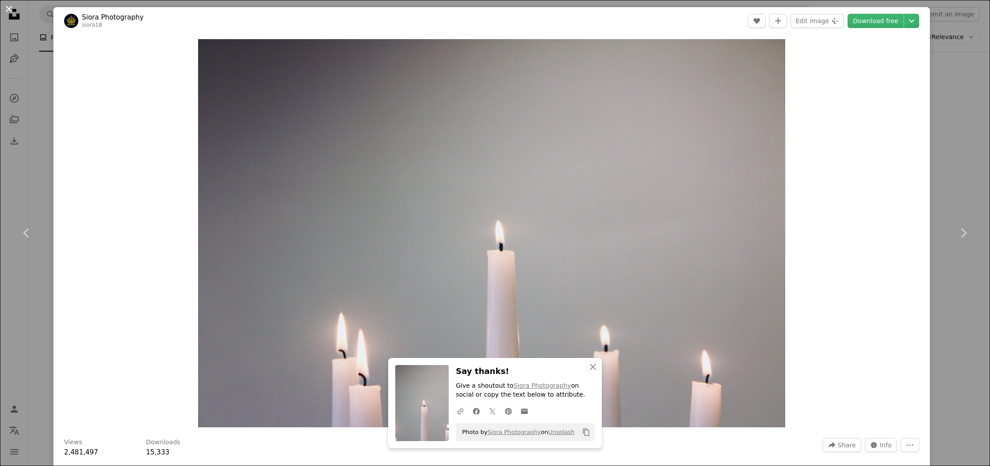
click at [10, 8] on button "An X shape" at bounding box center [9, 9] width 11 height 11
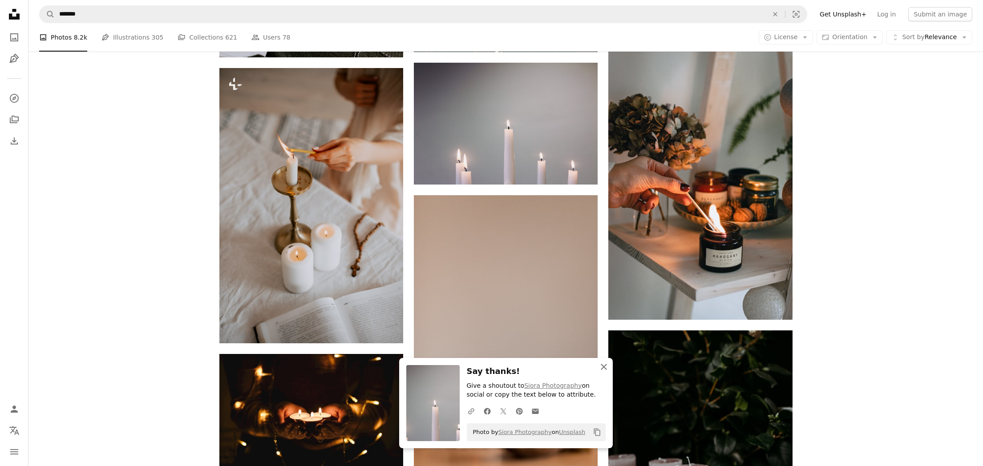
click at [604, 366] on icon "button" at bounding box center [604, 367] width 6 height 6
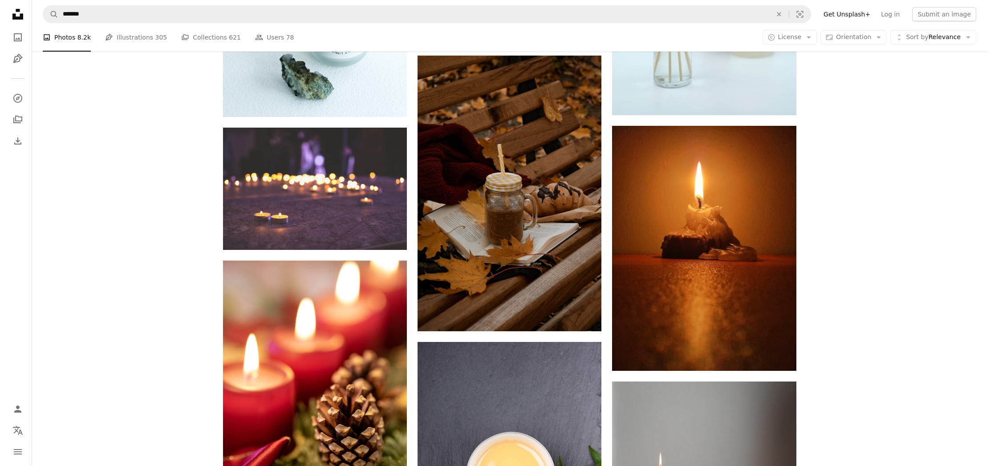
scroll to position [12644, 0]
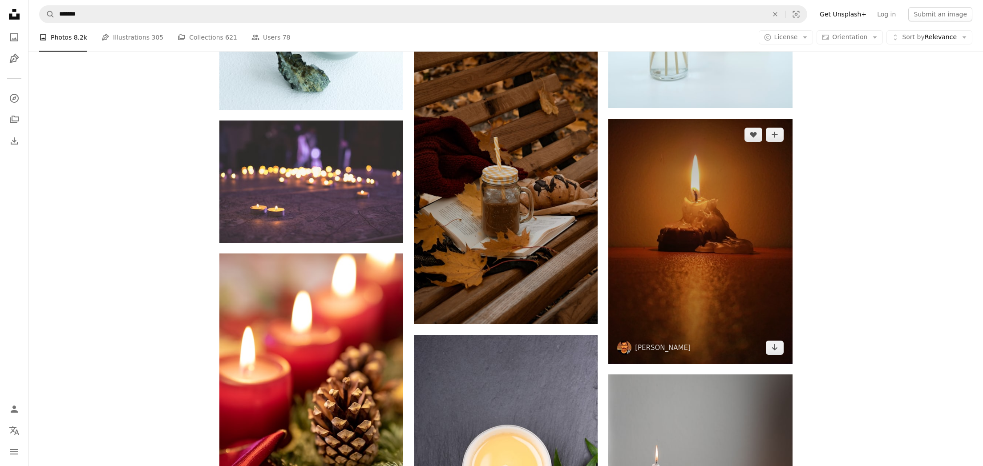
click at [734, 286] on img at bounding box center [700, 241] width 184 height 245
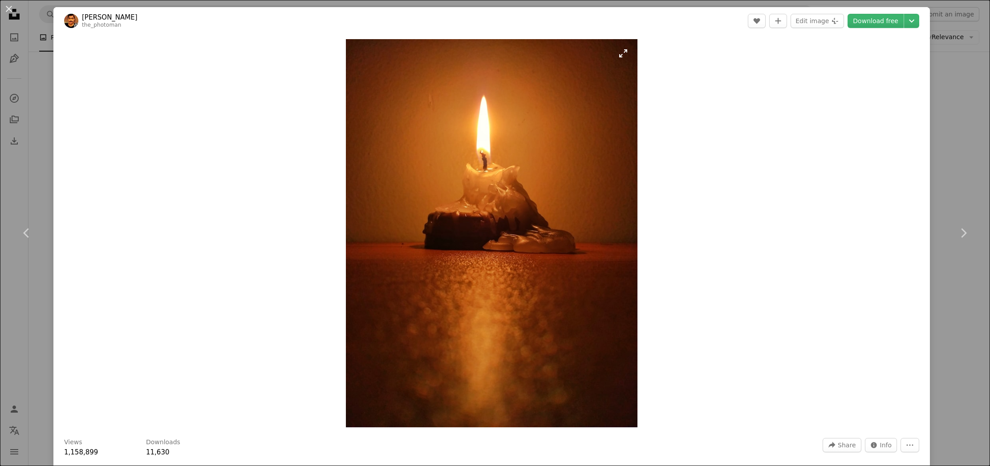
click at [500, 217] on img "Zoom in on this image" at bounding box center [492, 233] width 292 height 389
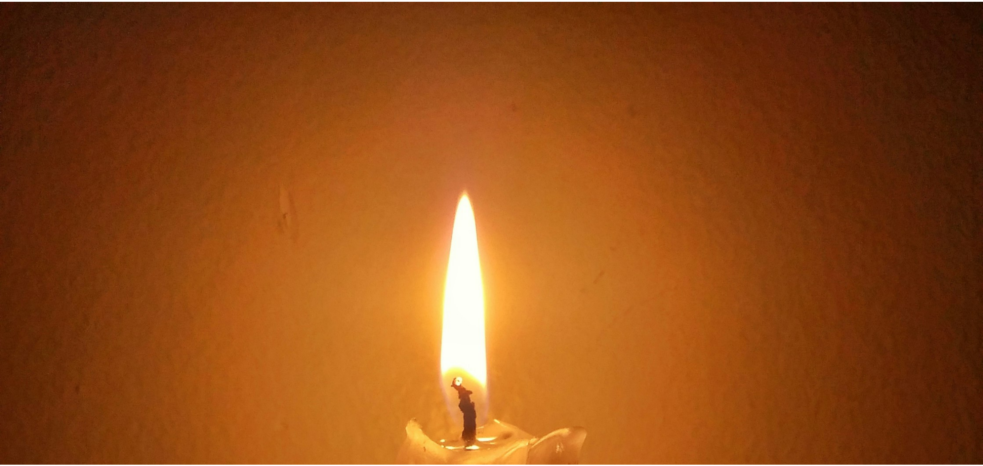
scroll to position [418, 0]
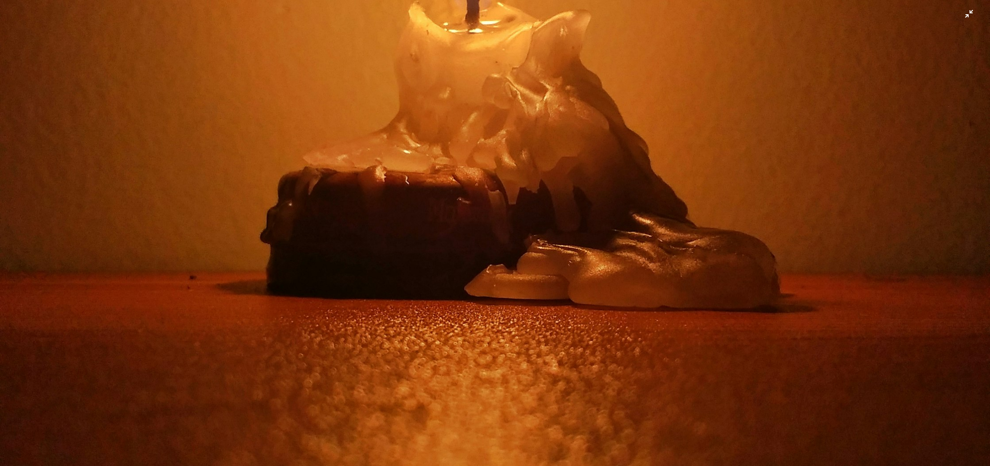
click at [962, 17] on img "Zoom out on this image" at bounding box center [495, 241] width 991 height 1321
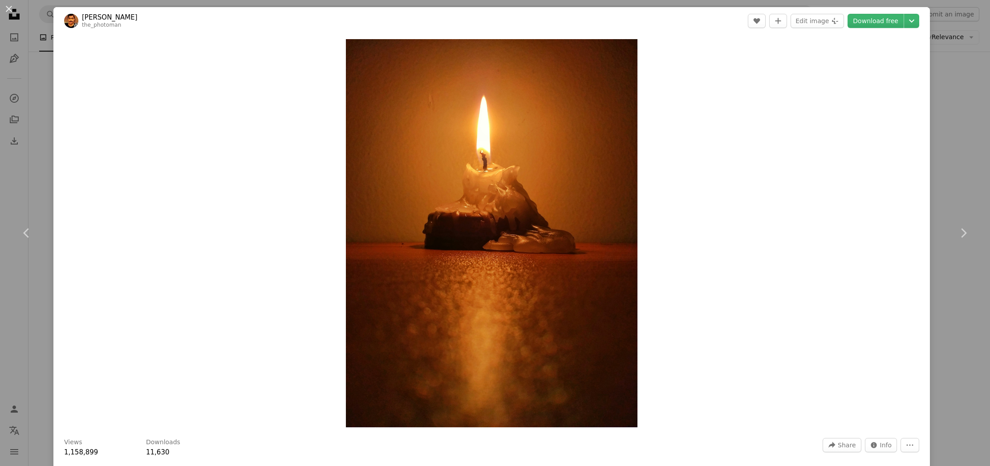
click at [8, 7] on button "An X shape" at bounding box center [9, 9] width 11 height 11
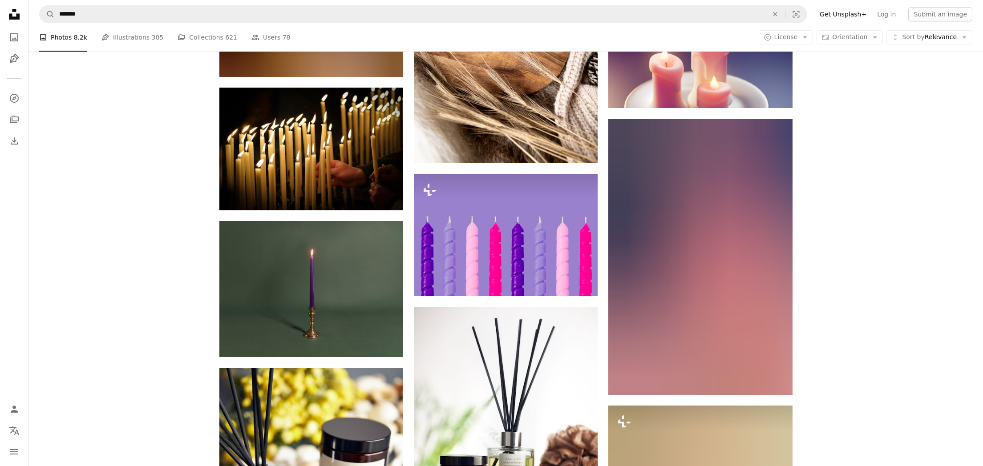
scroll to position [29650, 0]
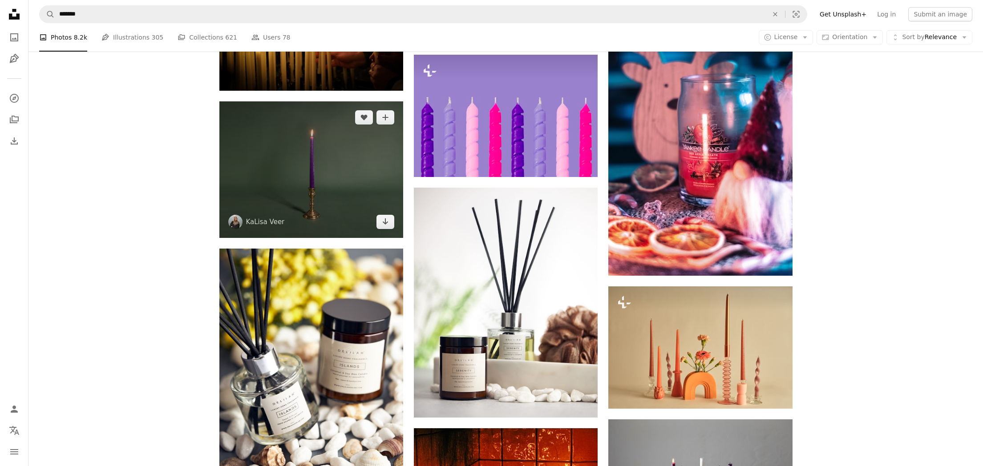
drag, startPoint x: 351, startPoint y: 182, endPoint x: 357, endPoint y: 185, distance: 6.8
click at [351, 182] on img at bounding box center [311, 169] width 184 height 137
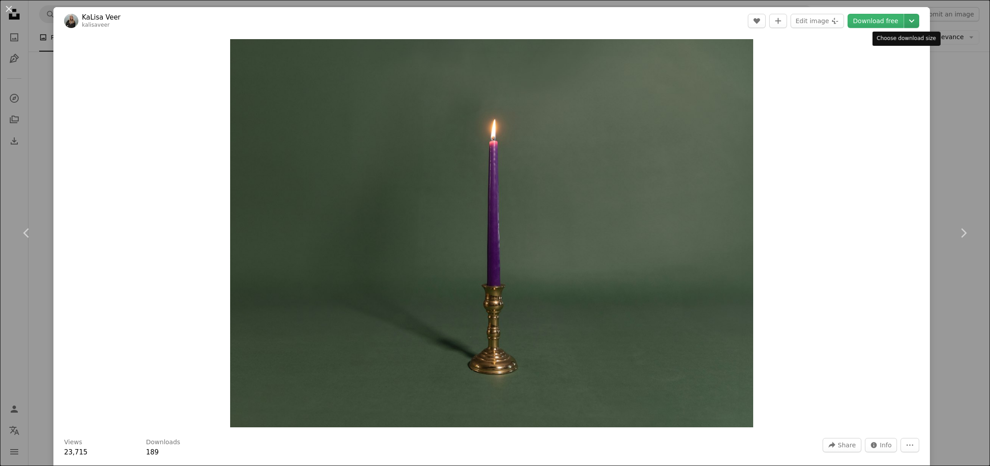
click at [905, 19] on icon "Chevron down" at bounding box center [911, 21] width 14 height 11
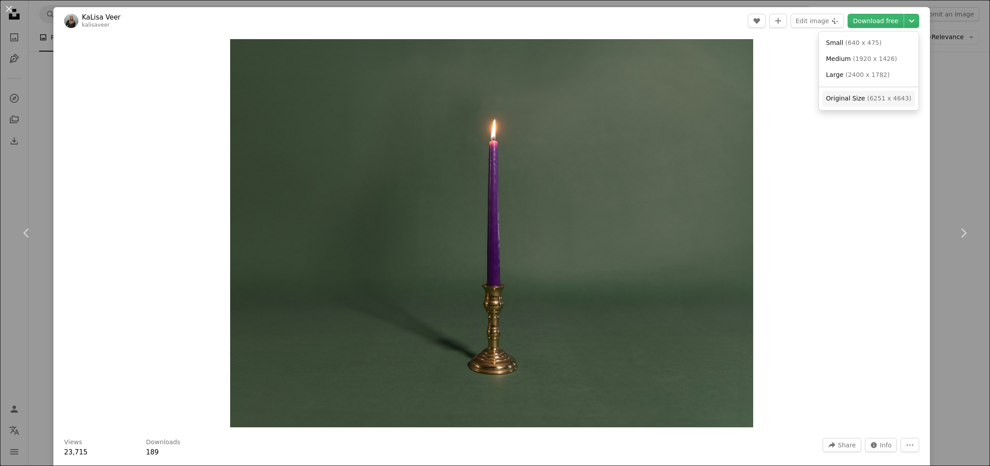
click at [860, 100] on span "Original Size" at bounding box center [845, 98] width 39 height 7
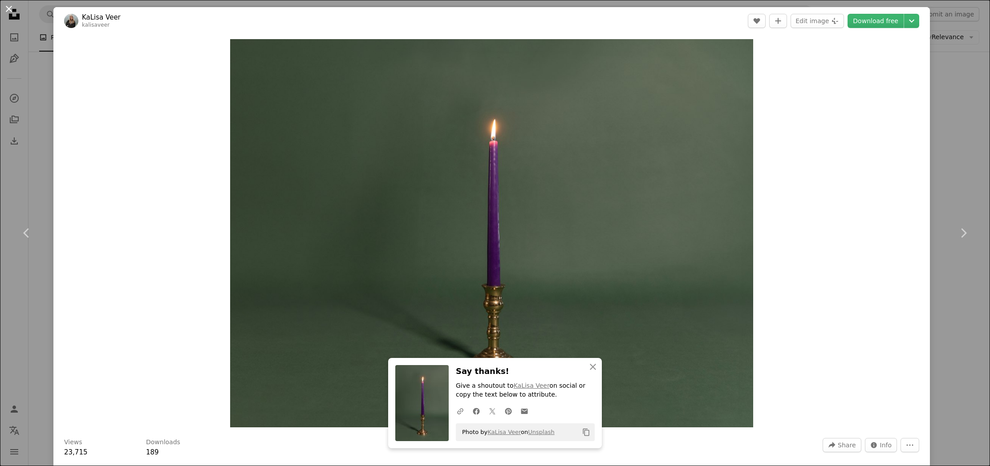
click at [12, 11] on button "An X shape" at bounding box center [9, 9] width 11 height 11
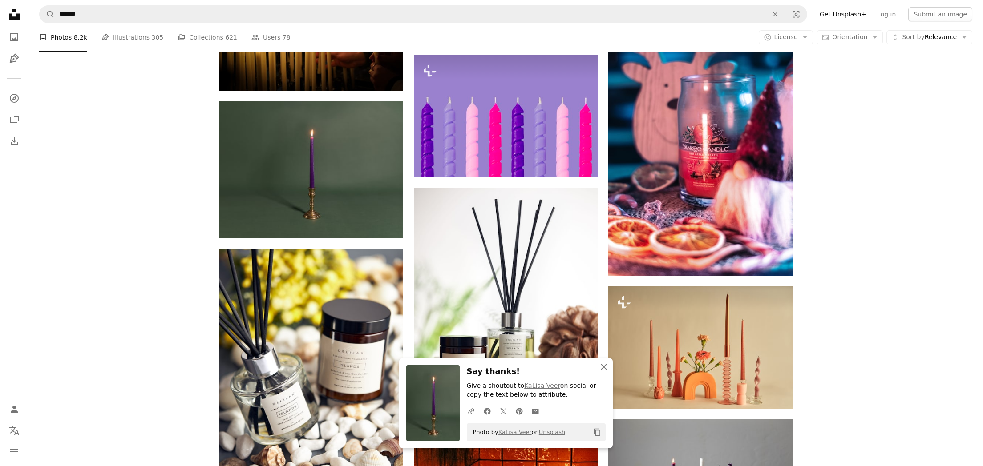
click at [602, 365] on icon "button" at bounding box center [604, 367] width 6 height 6
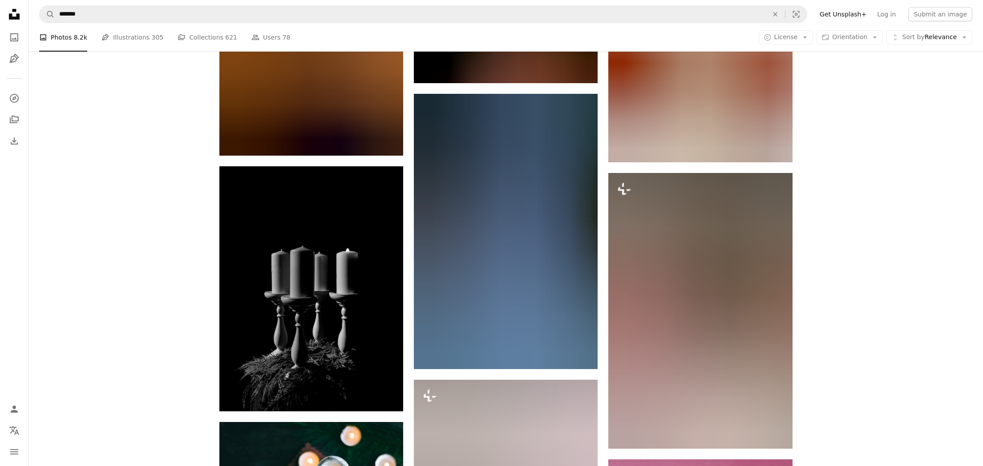
scroll to position [31329, 0]
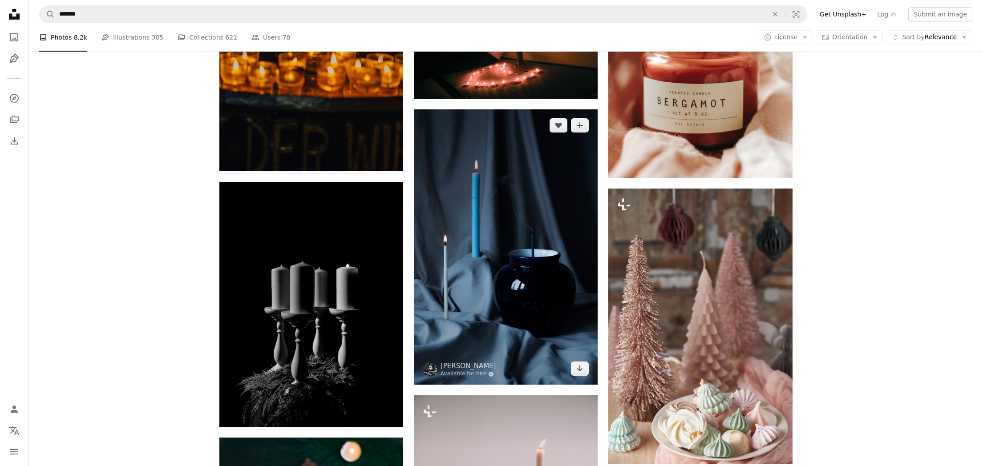
click at [490, 306] on img at bounding box center [506, 247] width 184 height 276
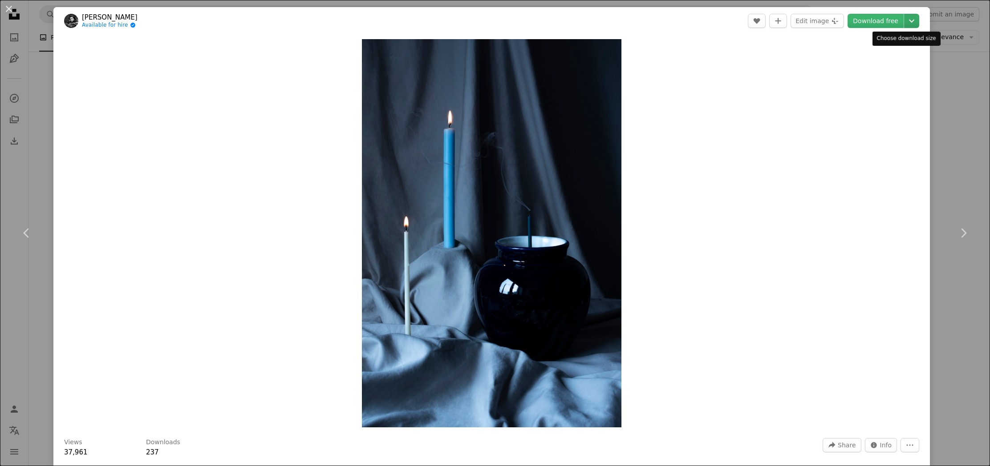
click at [905, 20] on icon "Chevron down" at bounding box center [911, 21] width 14 height 11
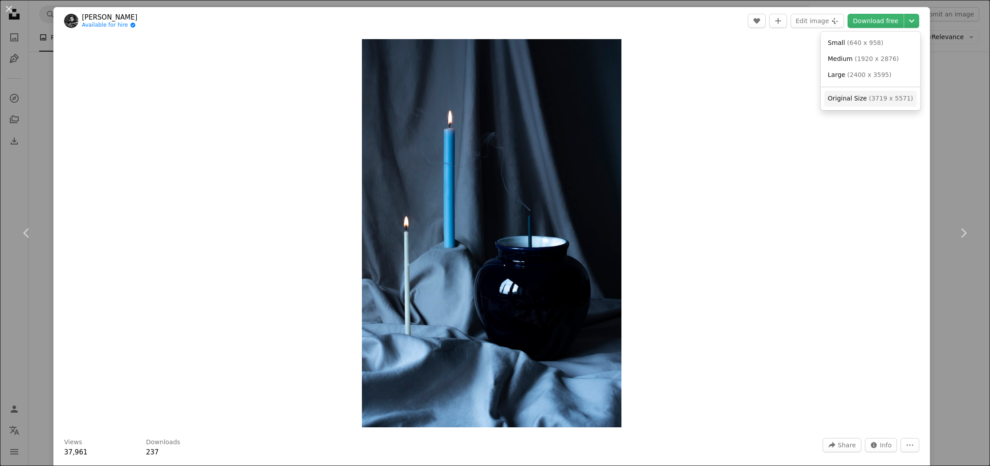
click at [842, 98] on span "Original Size" at bounding box center [847, 98] width 39 height 7
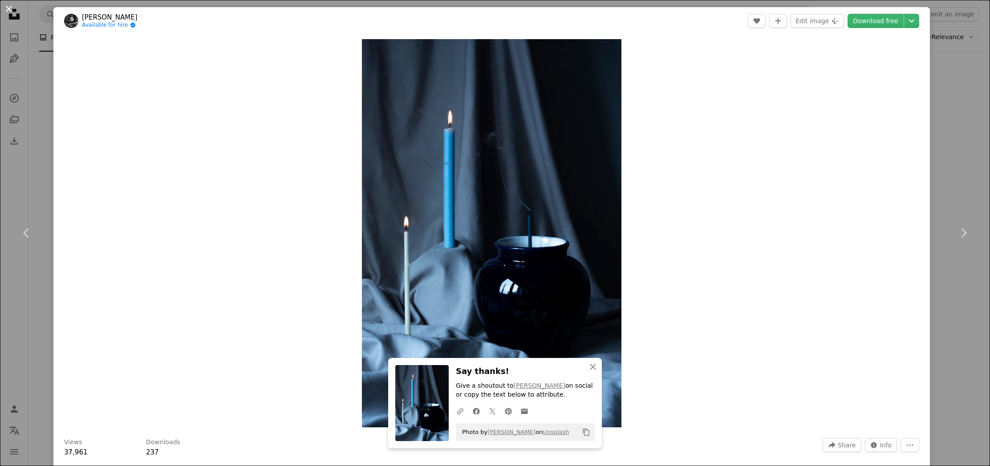
click at [8, 10] on button "An X shape" at bounding box center [9, 9] width 11 height 11
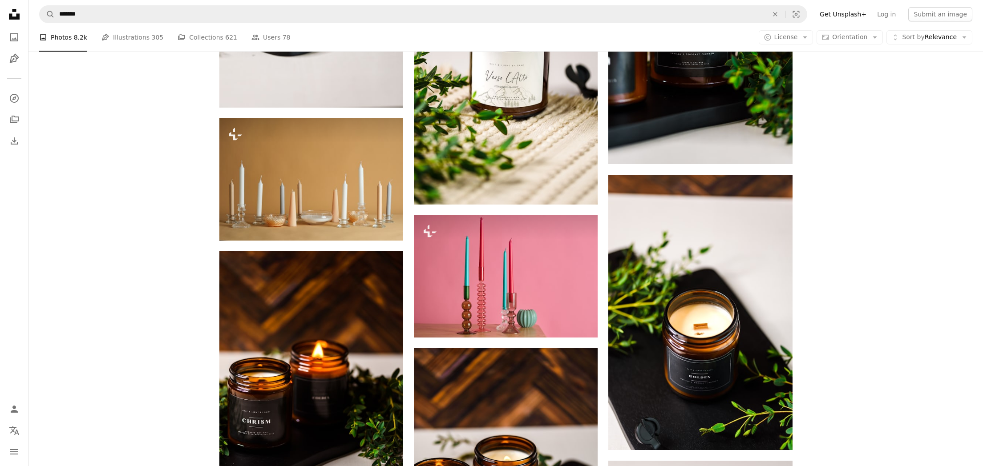
scroll to position [34655, 0]
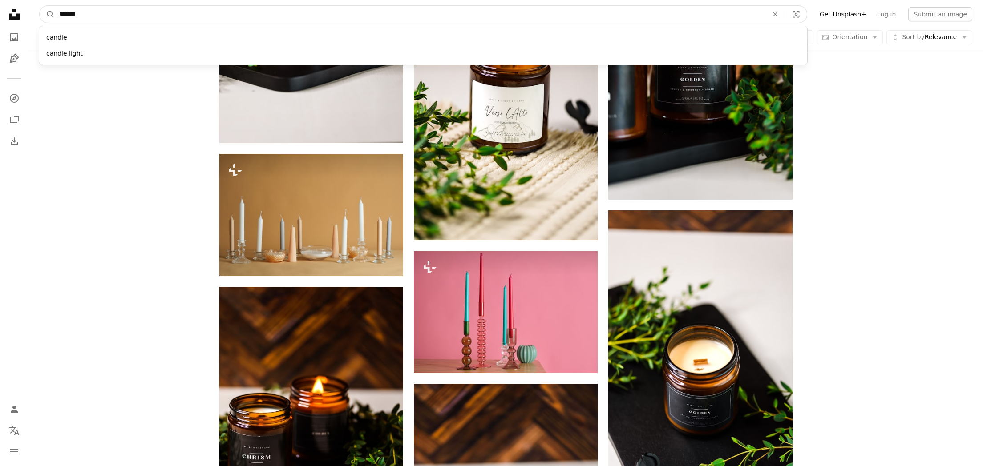
drag, startPoint x: 86, startPoint y: 12, endPoint x: 77, endPoint y: 4, distance: 12.3
click at [68, 7] on input "*******" at bounding box center [410, 14] width 711 height 17
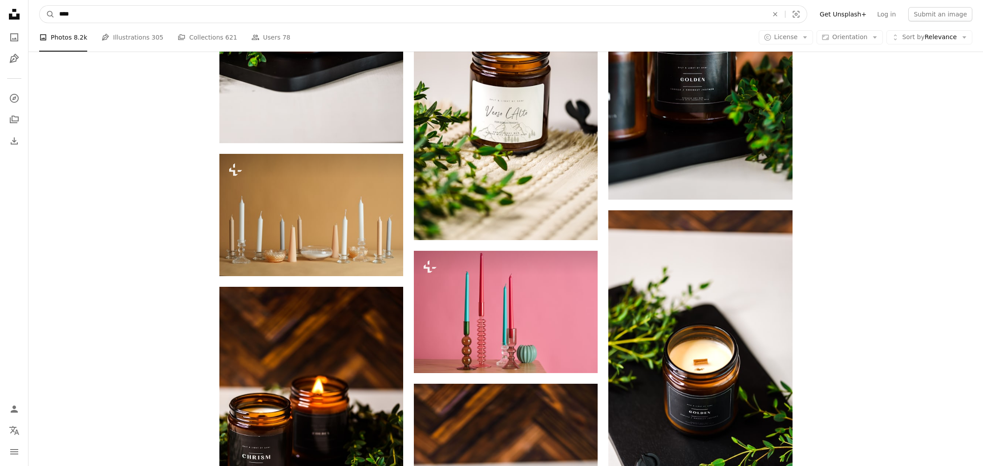
type input "*****"
click button "A magnifying glass" at bounding box center [47, 14] width 15 height 17
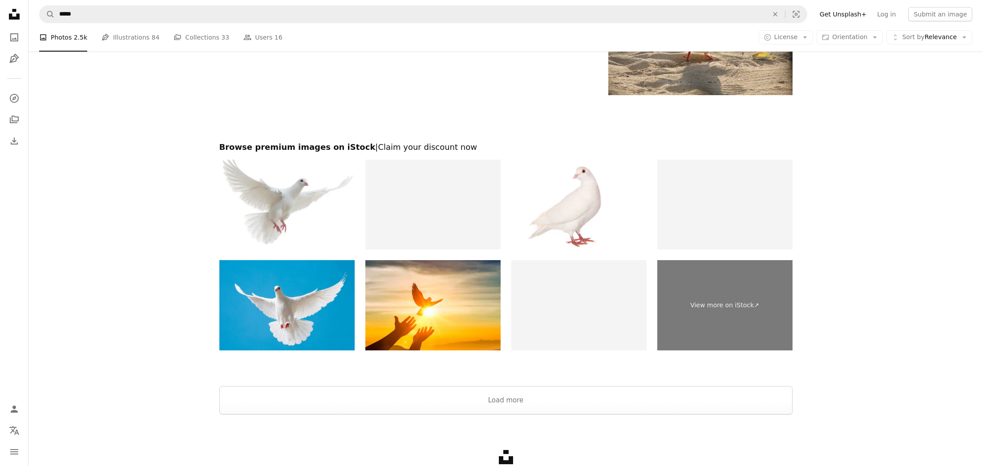
scroll to position [1548, 0]
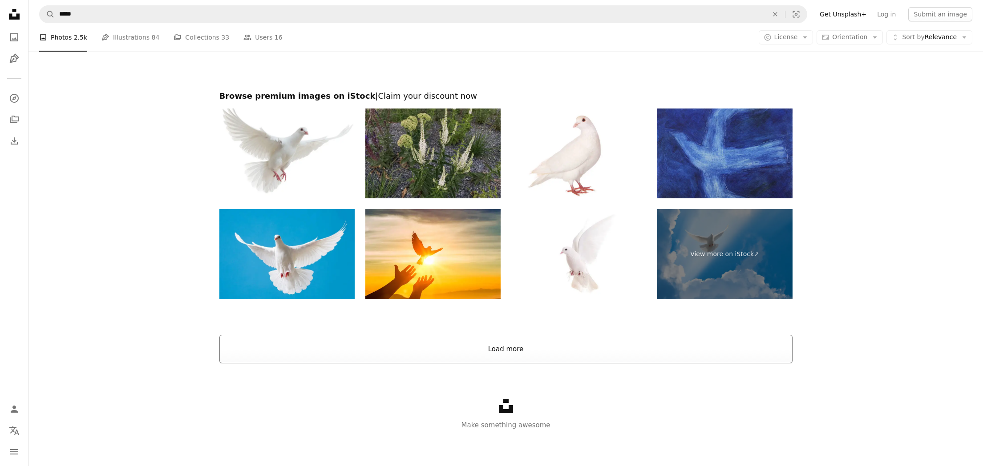
click at [519, 348] on button "Load more" at bounding box center [505, 349] width 573 height 28
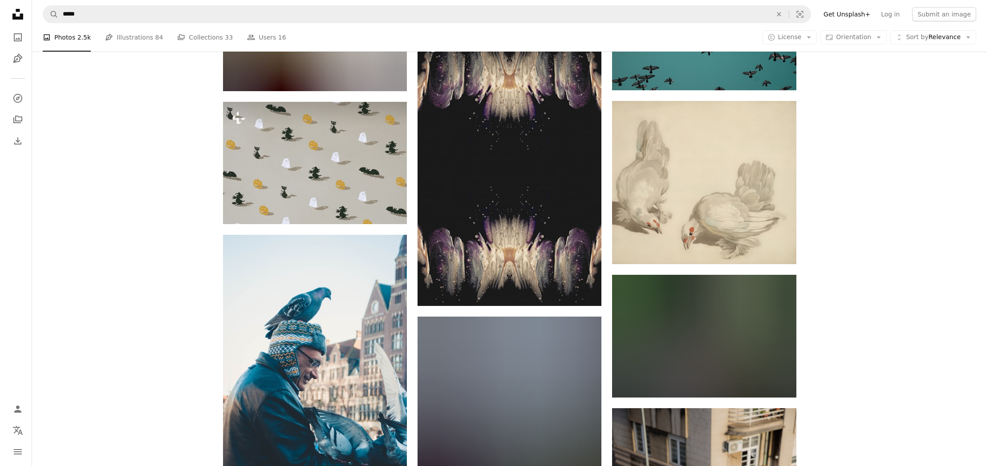
scroll to position [5958, 0]
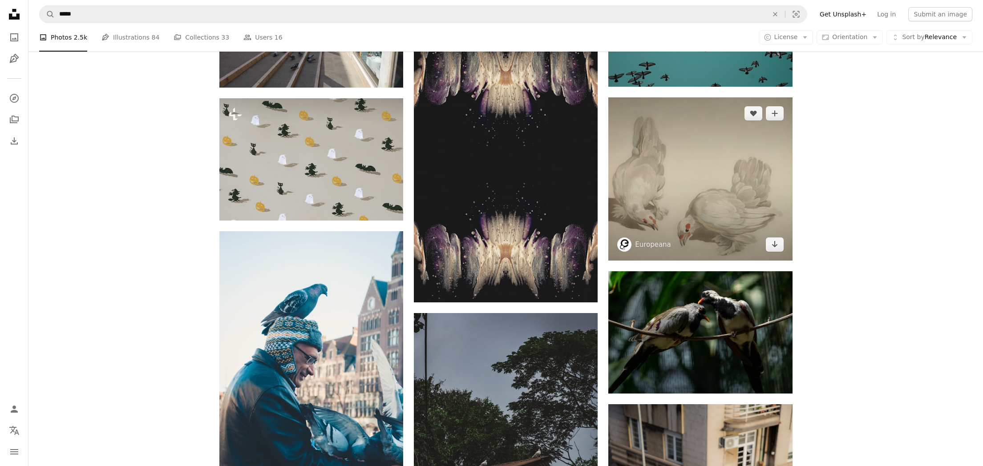
click at [726, 170] on img at bounding box center [700, 178] width 184 height 163
